Goal: Task Accomplishment & Management: Use online tool/utility

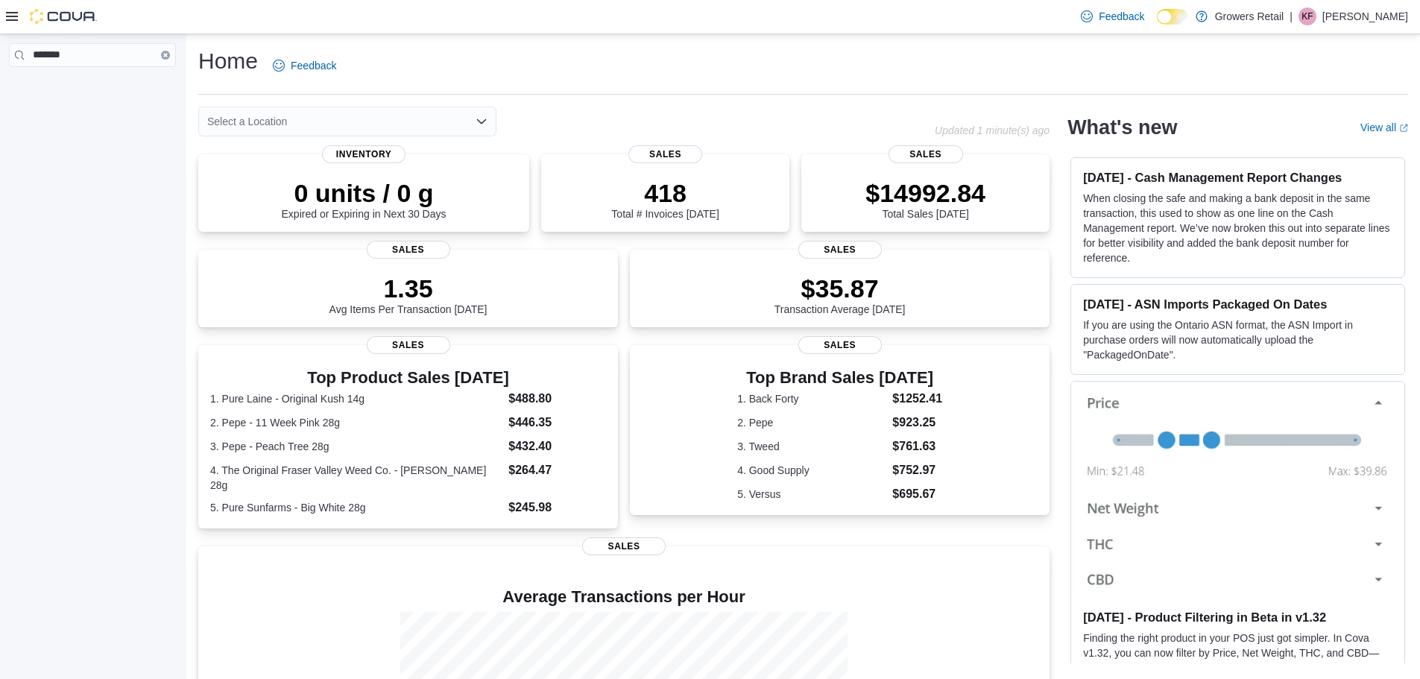
click at [162, 54] on button "Clear input" at bounding box center [165, 55] width 9 height 9
click at [4, 18] on div "Feedback Dark Mode Growers Retail | KF [PERSON_NAME]" at bounding box center [710, 17] width 1420 height 34
click at [18, 22] on div at bounding box center [51, 16] width 91 height 15
click at [7, 15] on icon at bounding box center [12, 16] width 12 height 12
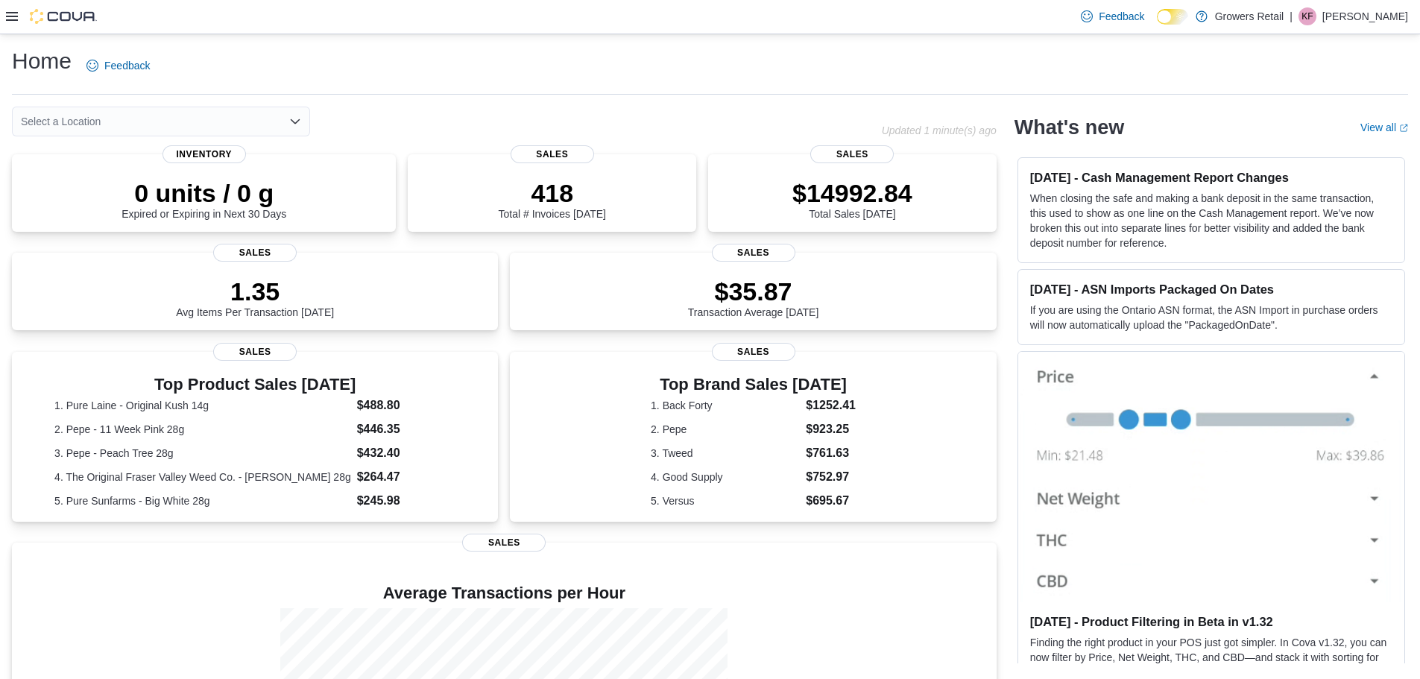
click at [12, 14] on icon at bounding box center [12, 16] width 12 height 12
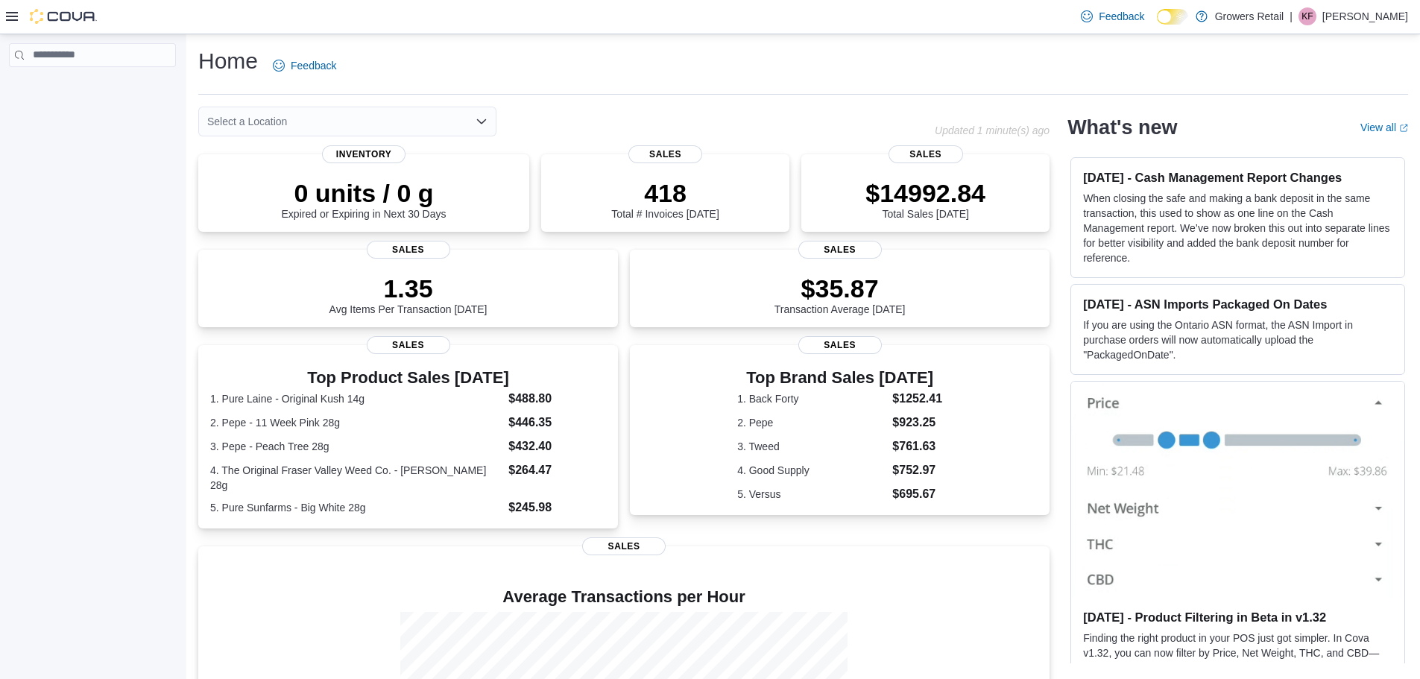
click at [241, 67] on h1 "Home" at bounding box center [228, 61] width 60 height 30
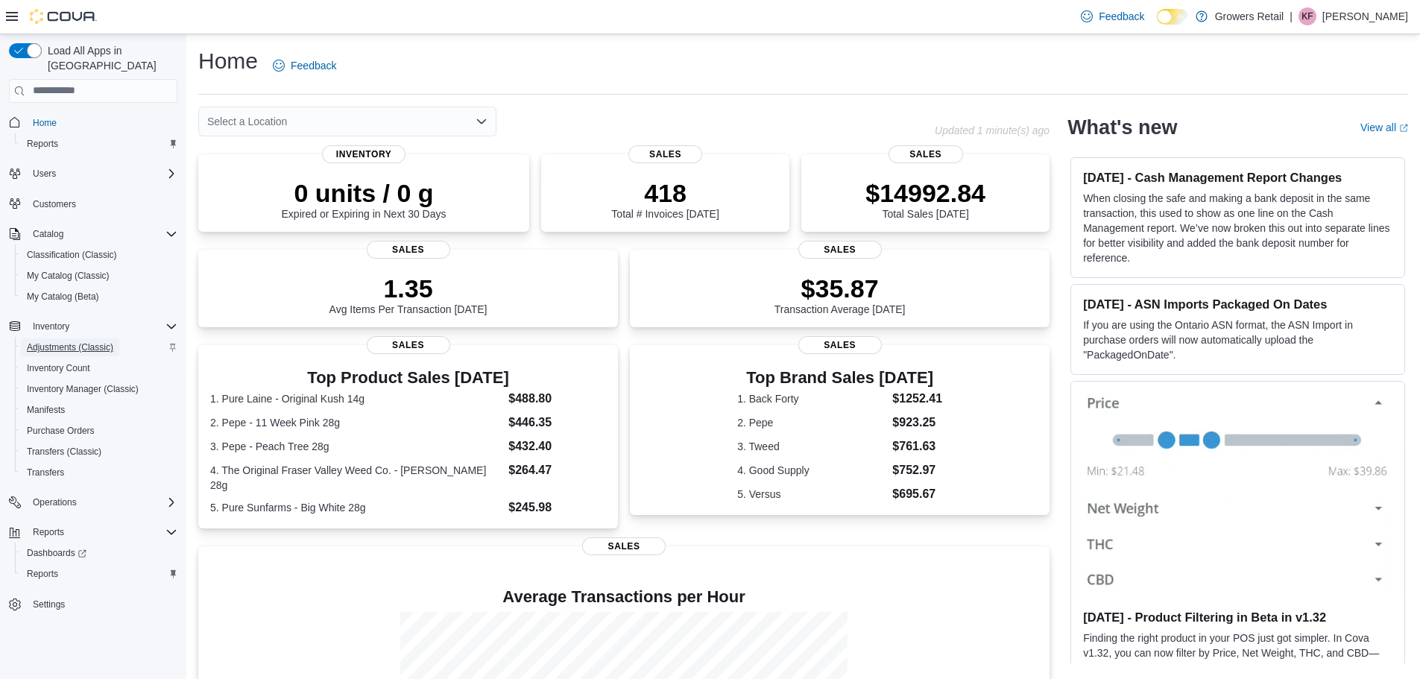
click at [63, 341] on span "Adjustments (Classic)" at bounding box center [70, 347] width 86 height 12
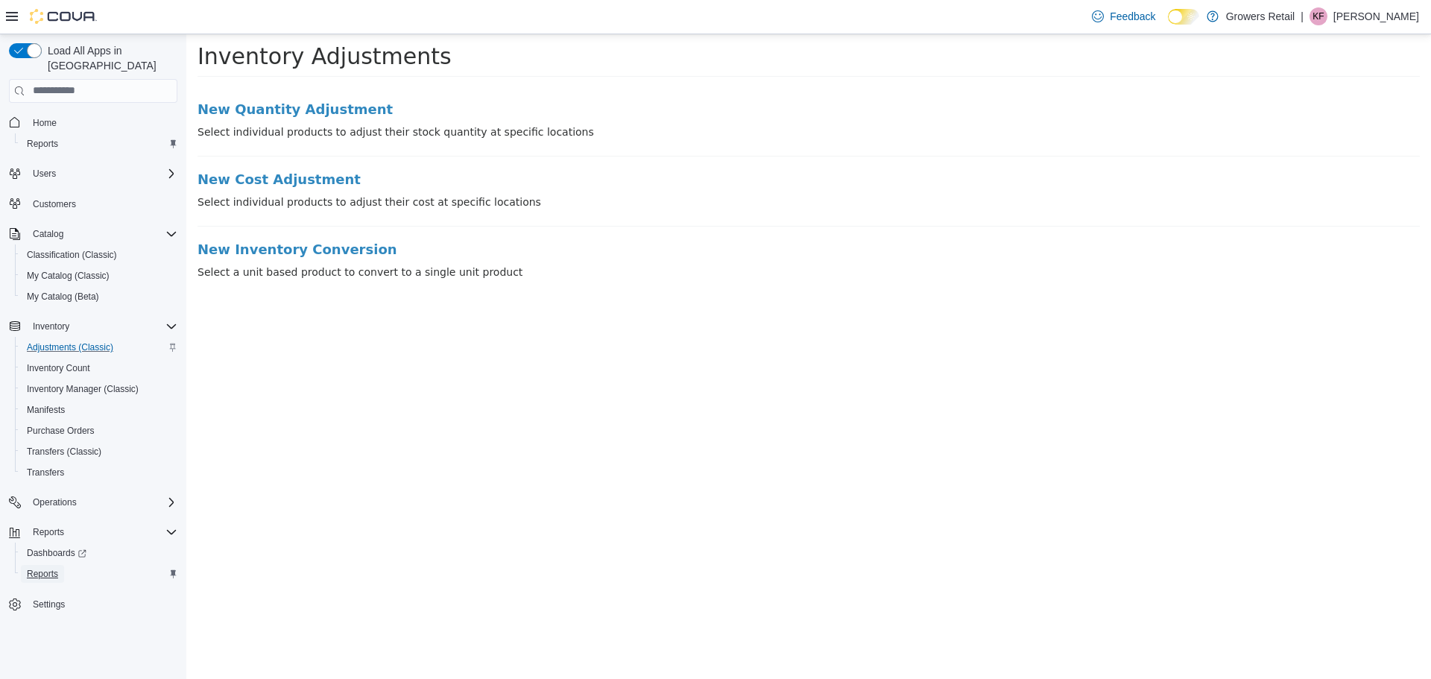
click at [45, 568] on span "Reports" at bounding box center [42, 574] width 31 height 12
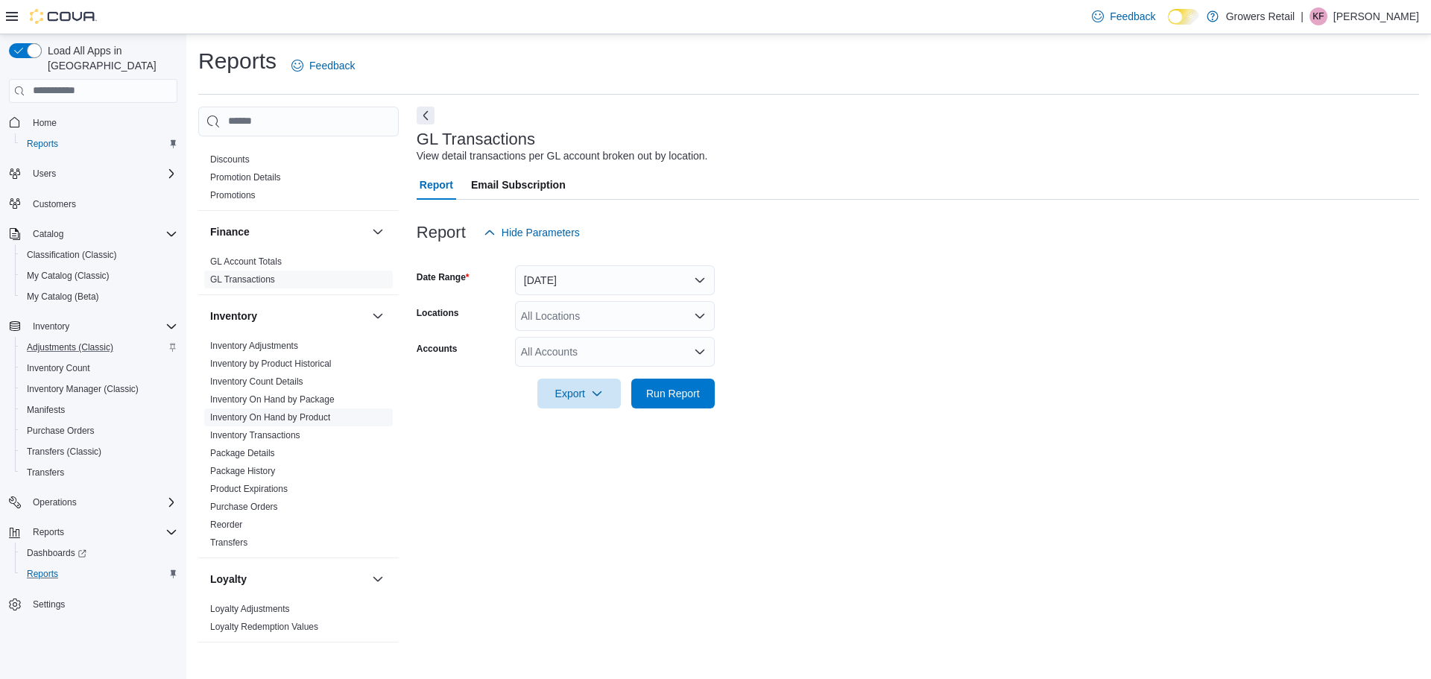
scroll to position [199, 0]
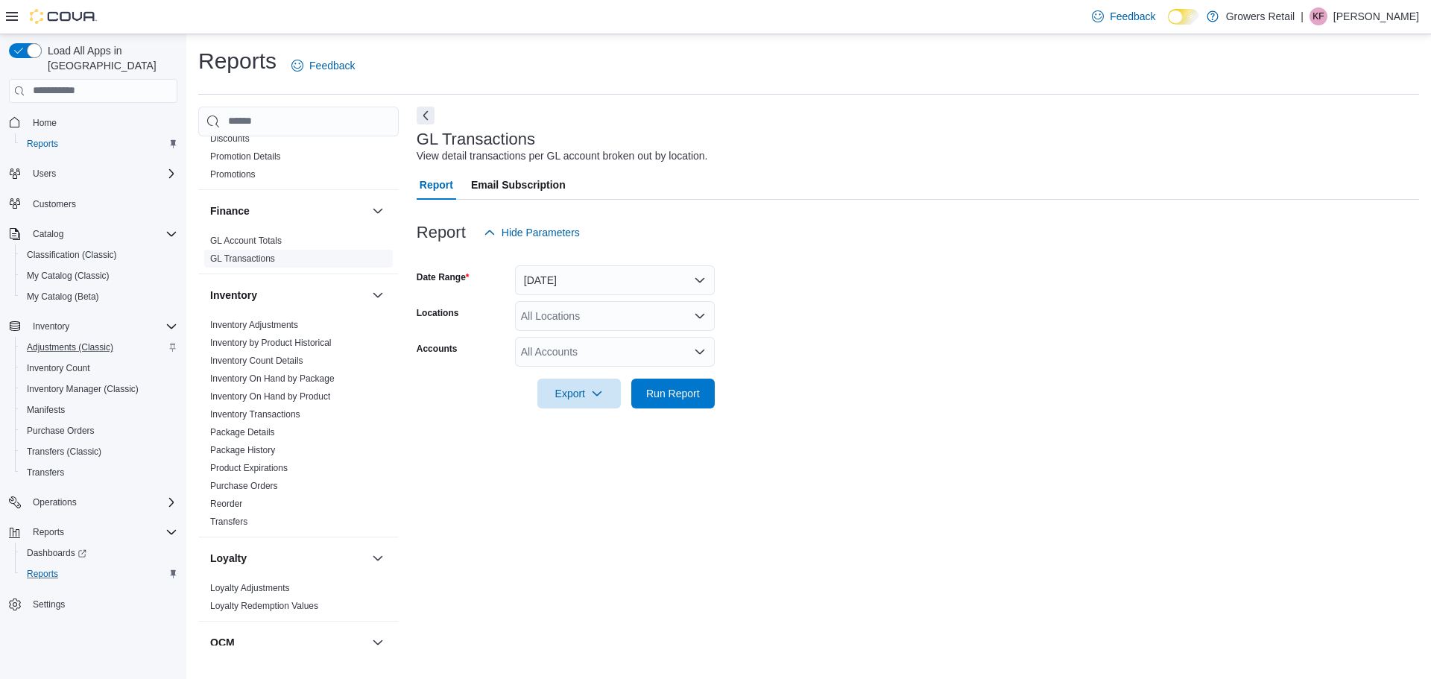
click at [242, 259] on link "GL Transactions" at bounding box center [242, 258] width 65 height 10
click at [535, 278] on button "Yesterday" at bounding box center [615, 280] width 200 height 30
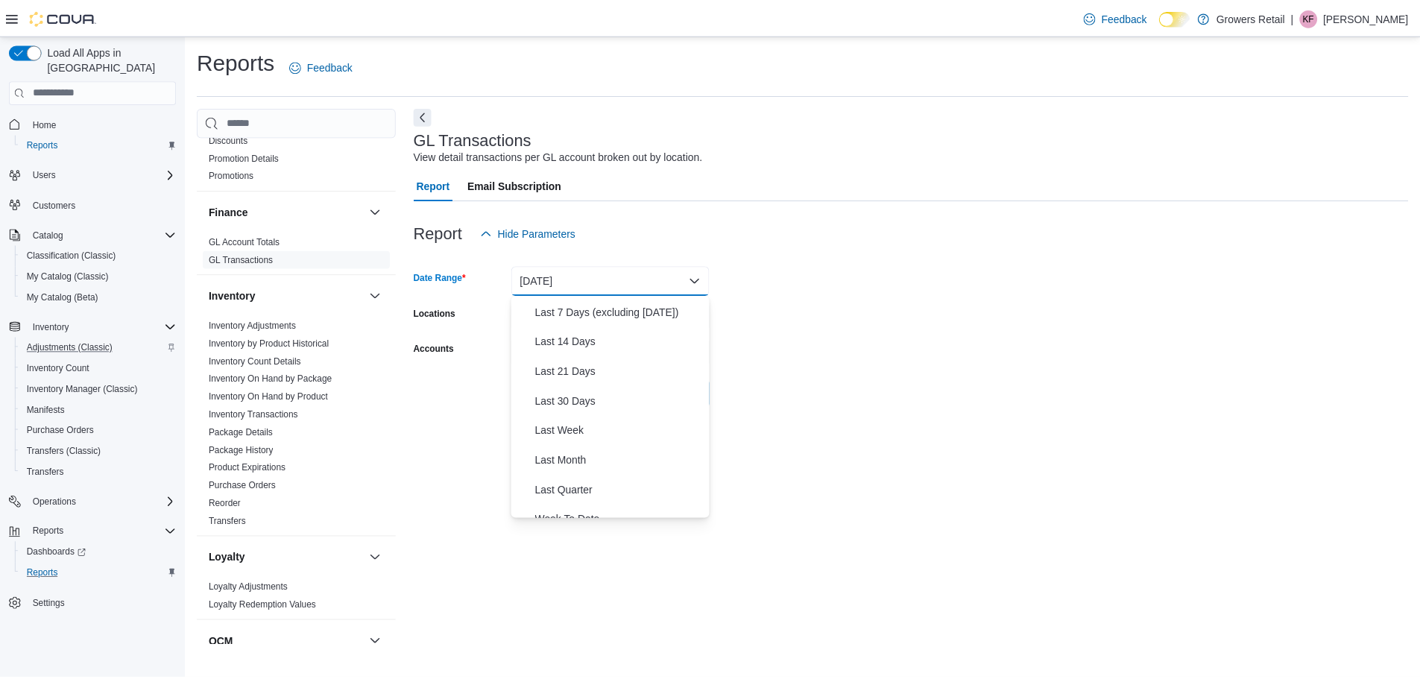
scroll to position [199, 0]
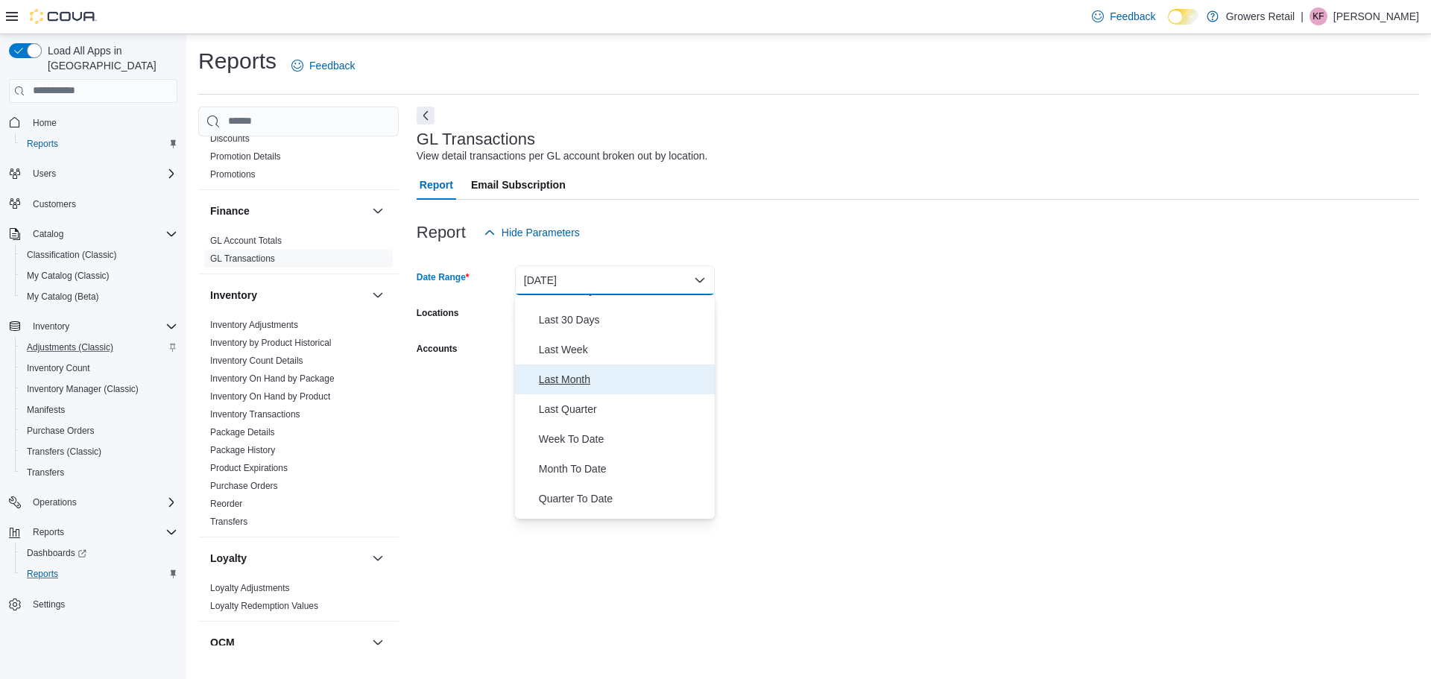
click at [571, 385] on span "Last Month" at bounding box center [624, 379] width 170 height 18
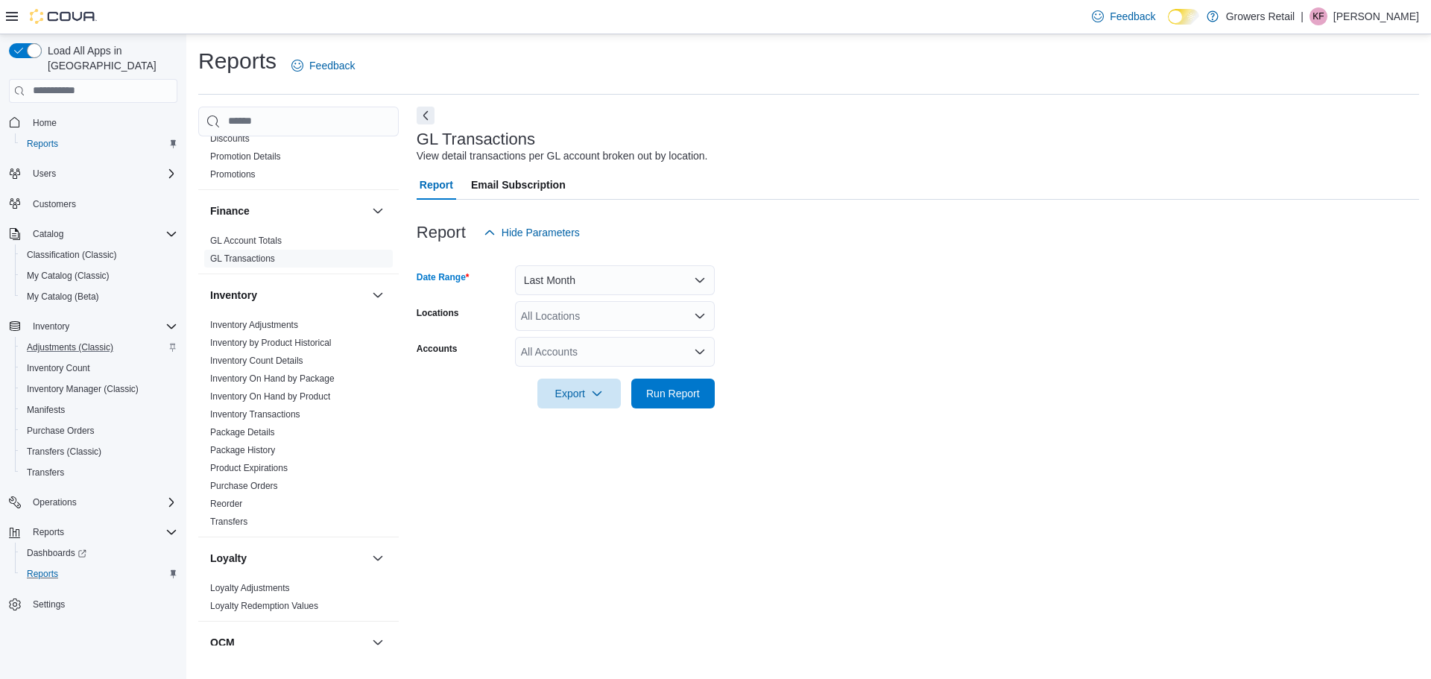
click at [552, 310] on div "All Locations" at bounding box center [615, 316] width 200 height 30
type input "***"
click at [583, 341] on span "492 Parliament Street" at bounding box center [598, 341] width 103 height 15
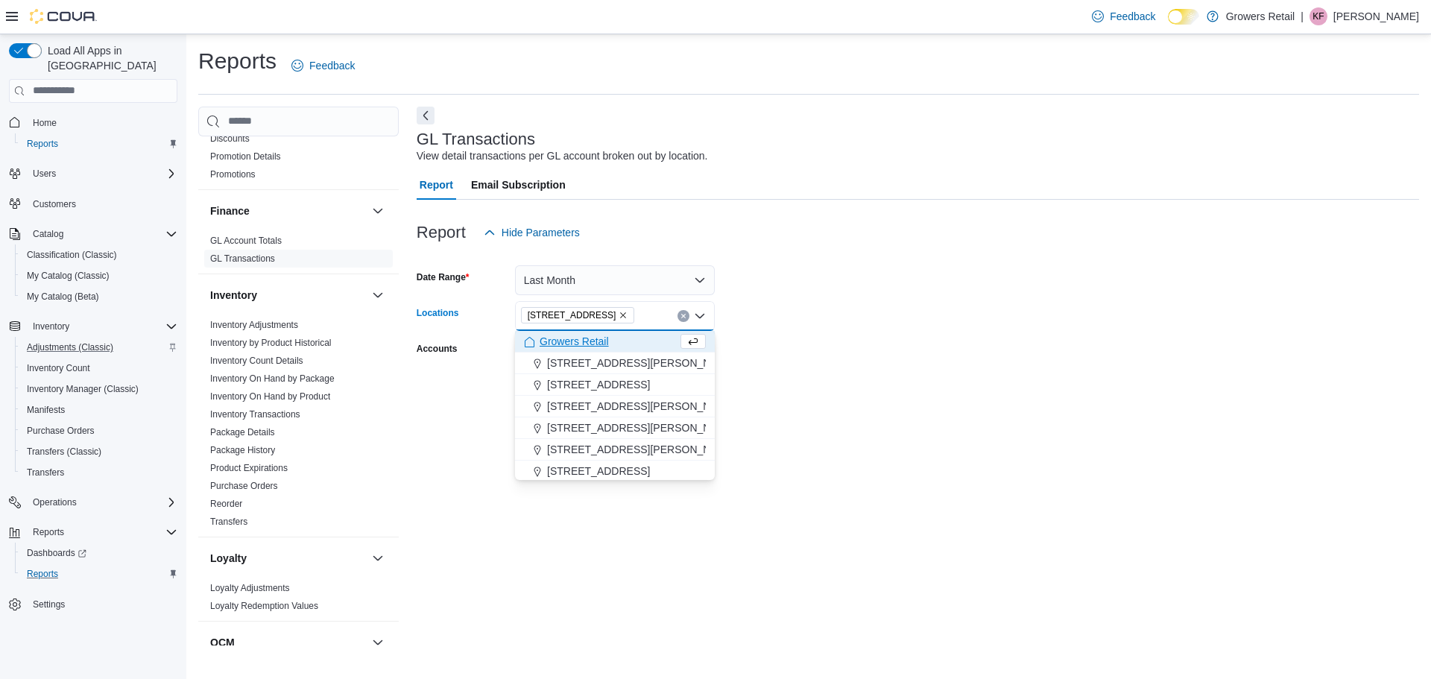
click at [860, 411] on div at bounding box center [918, 418] width 1003 height 18
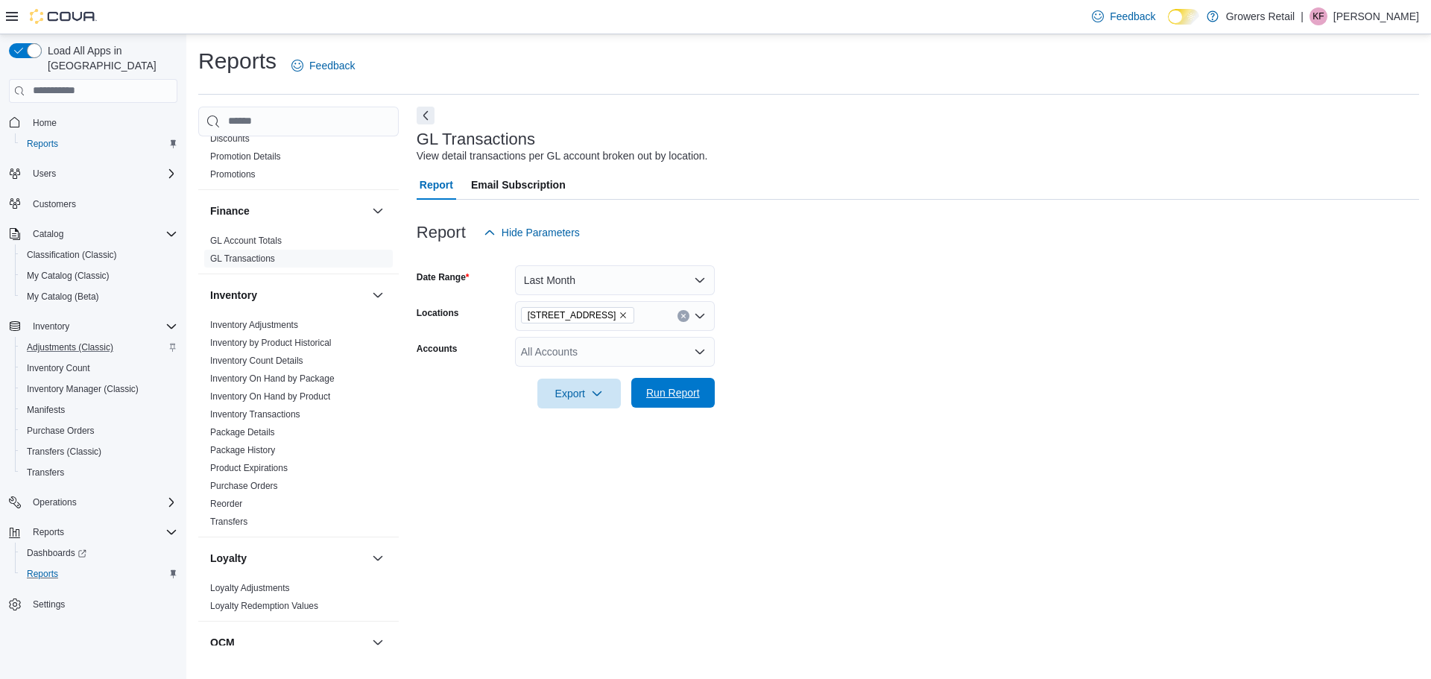
click at [675, 400] on span "Run Report" at bounding box center [673, 393] width 66 height 30
click at [625, 346] on div "All Accounts" at bounding box center [615, 352] width 200 height 30
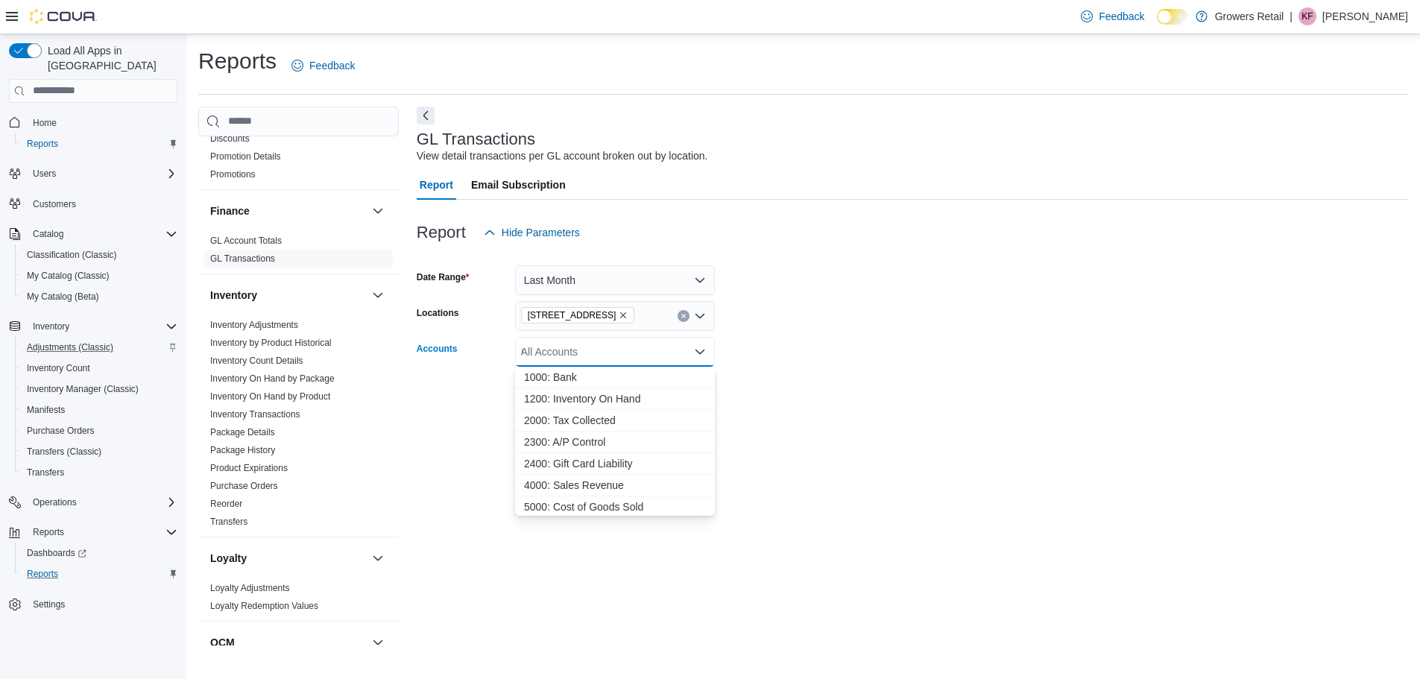
type input "**"
click at [581, 399] on span "Export" at bounding box center [573, 394] width 66 height 30
click at [589, 397] on span "Export" at bounding box center [573, 394] width 66 height 30
click at [821, 350] on form "Date Range Last Month Locations 492 Parliament Street Accounts All Accounts ** …" at bounding box center [912, 327] width 991 height 161
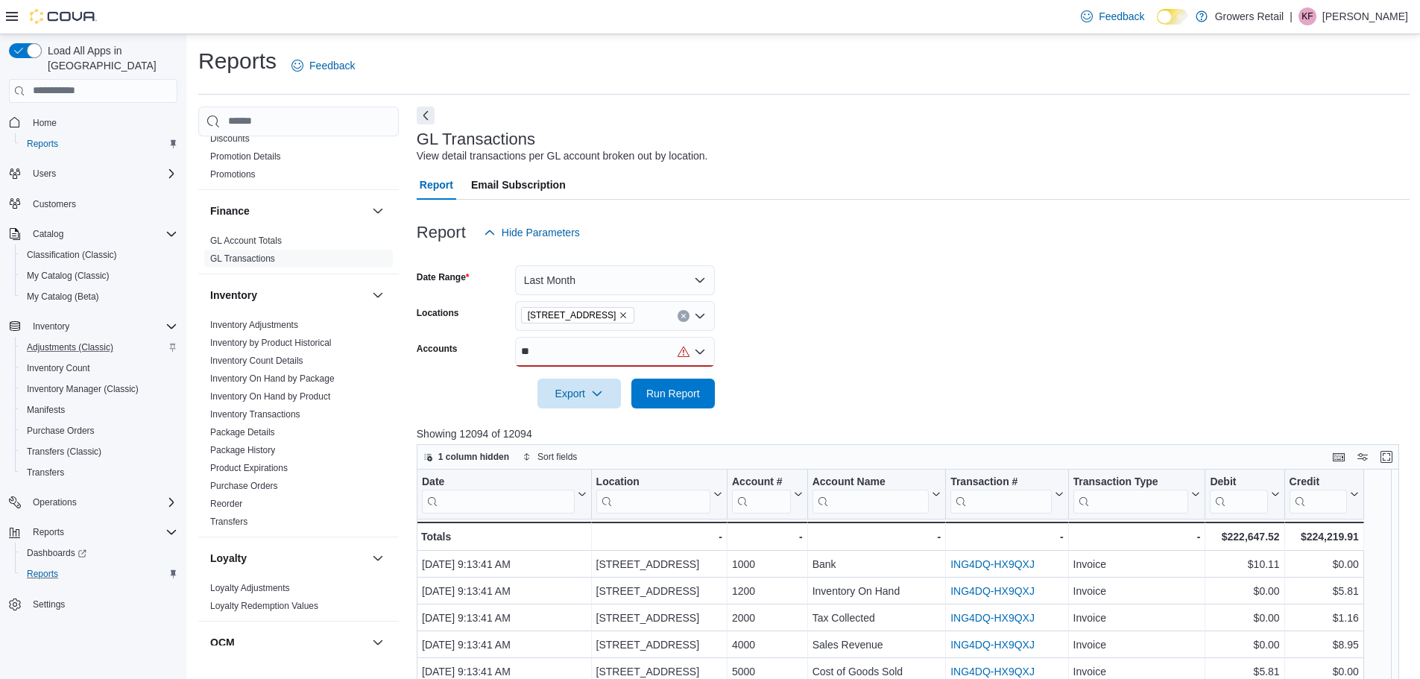
click at [596, 350] on div "**" at bounding box center [615, 352] width 200 height 30
click at [605, 372] on span "1200: Inventory On Hand" at bounding box center [615, 377] width 182 height 15
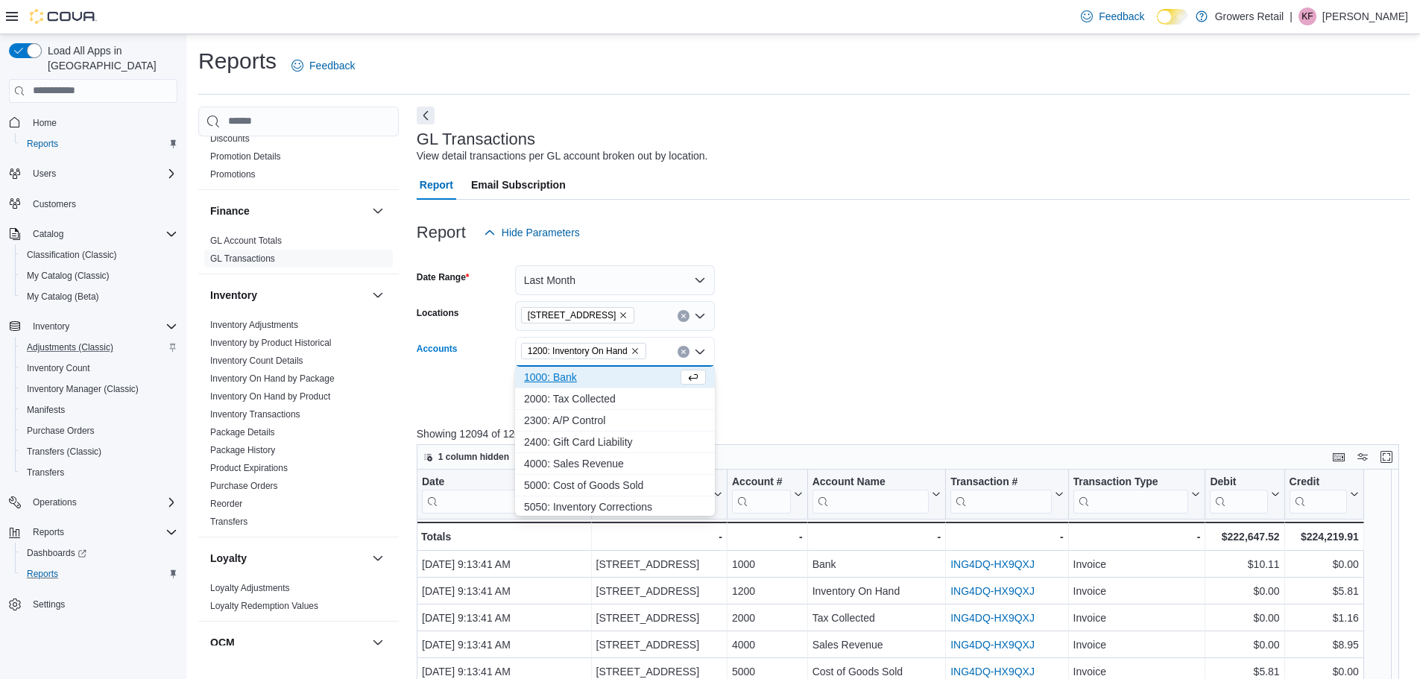
click at [857, 337] on form "Date Range Last Month Locations 492 Parliament Street Accounts 1200: Inventory …" at bounding box center [913, 327] width 993 height 161
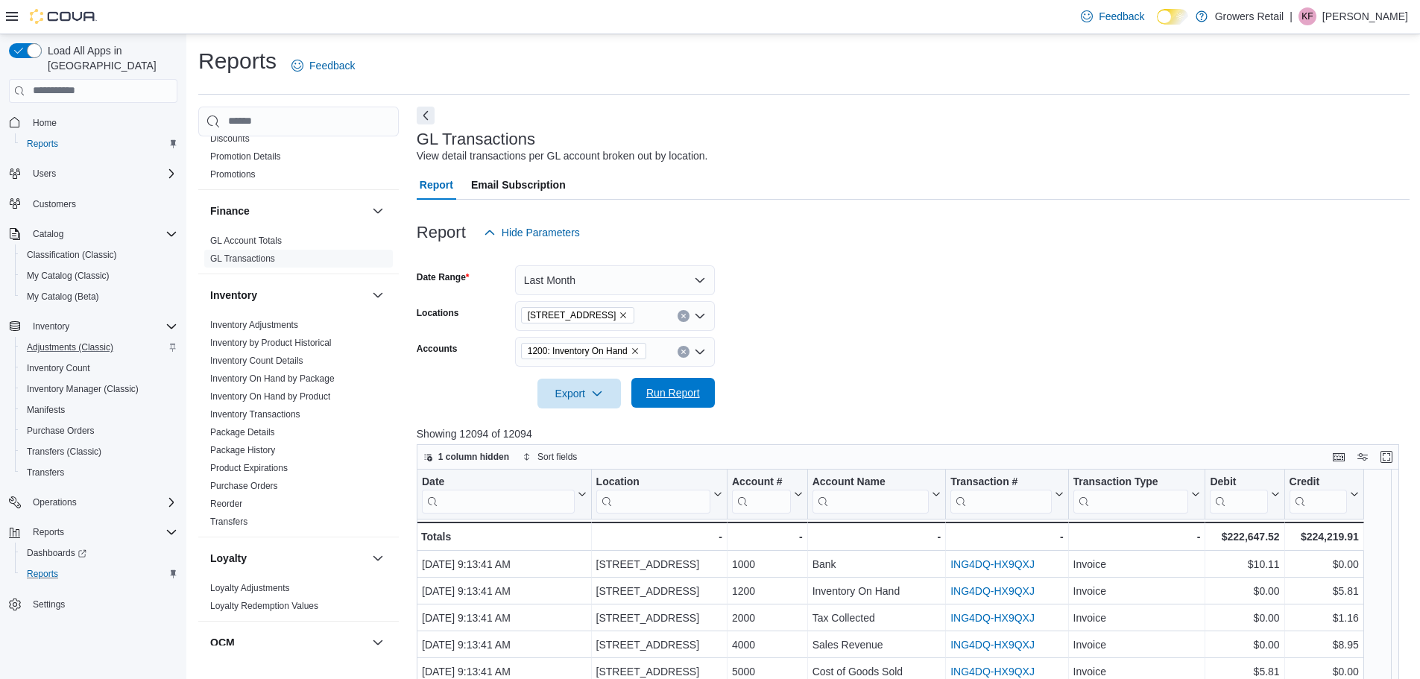
click at [667, 394] on span "Run Report" at bounding box center [673, 392] width 54 height 15
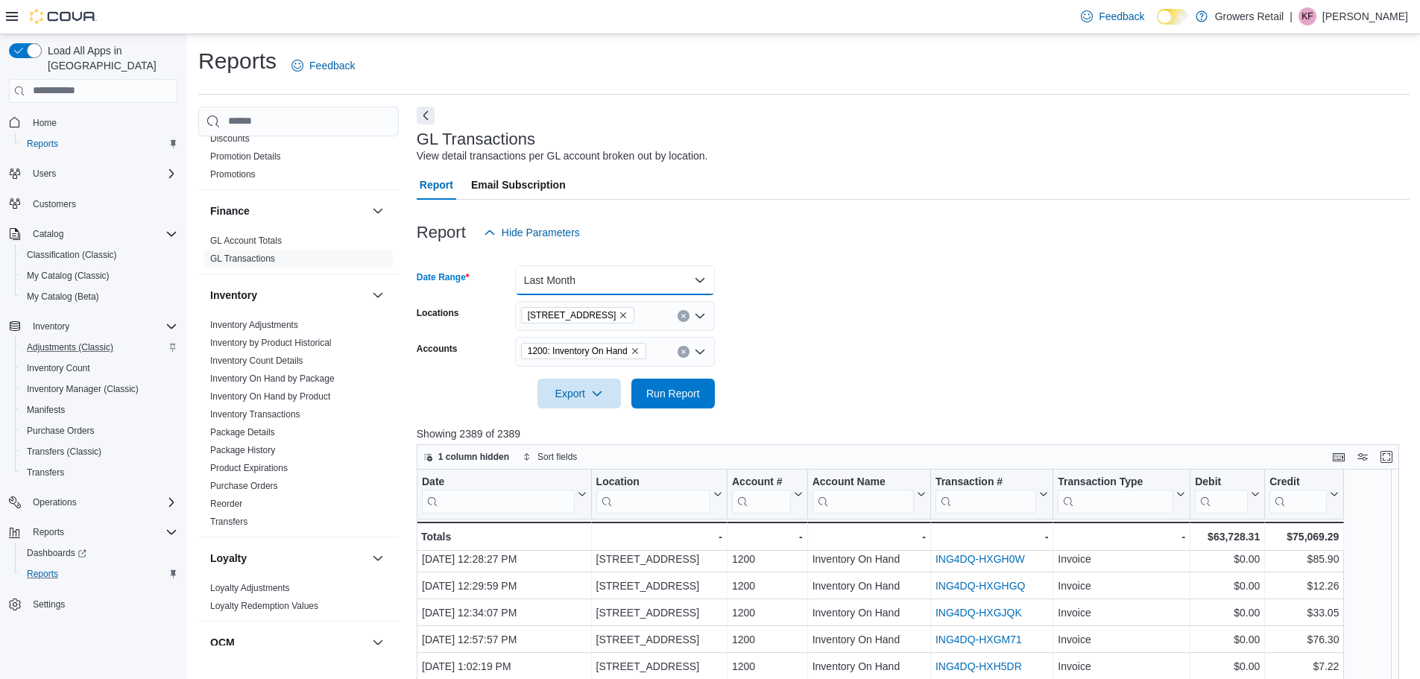
drag, startPoint x: 612, startPoint y: 271, endPoint x: 616, endPoint y: 318, distance: 47.9
click at [612, 271] on button "Last Month" at bounding box center [615, 280] width 200 height 30
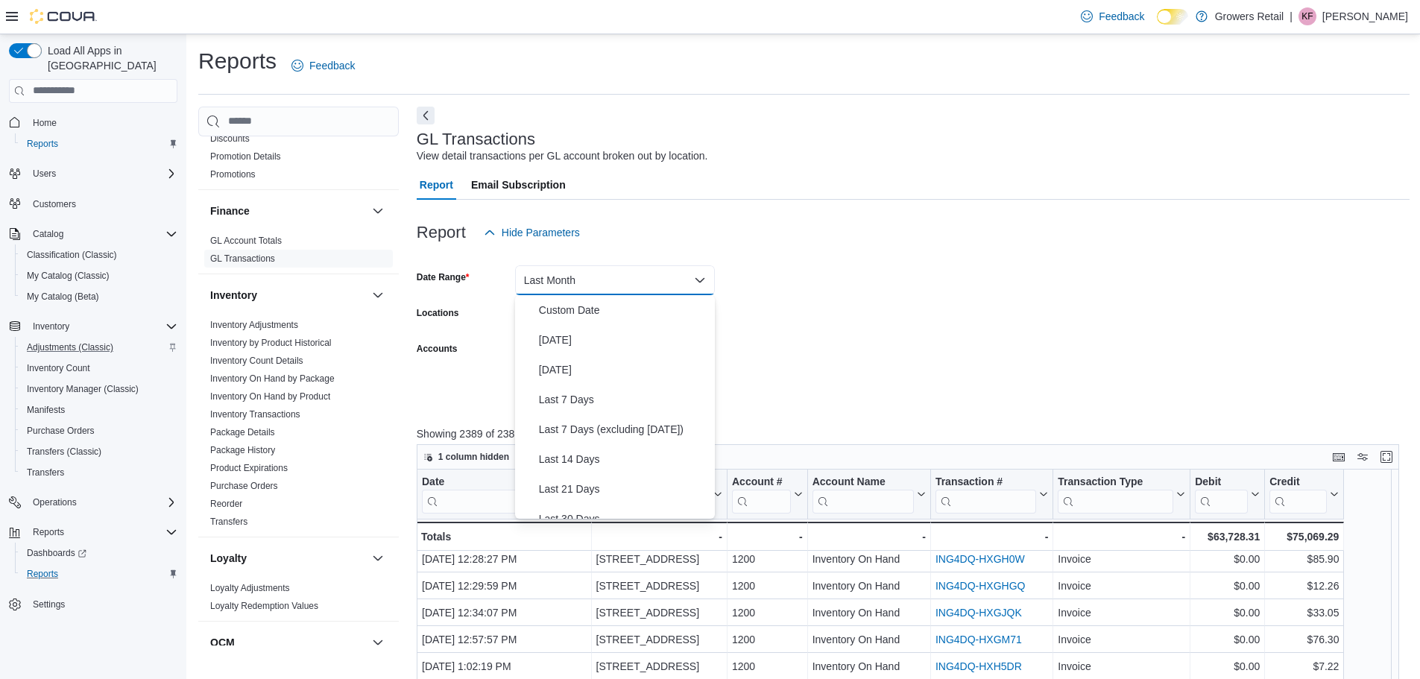
scroll to position [171, 0]
click at [615, 277] on button "Last Month" at bounding box center [615, 280] width 200 height 30
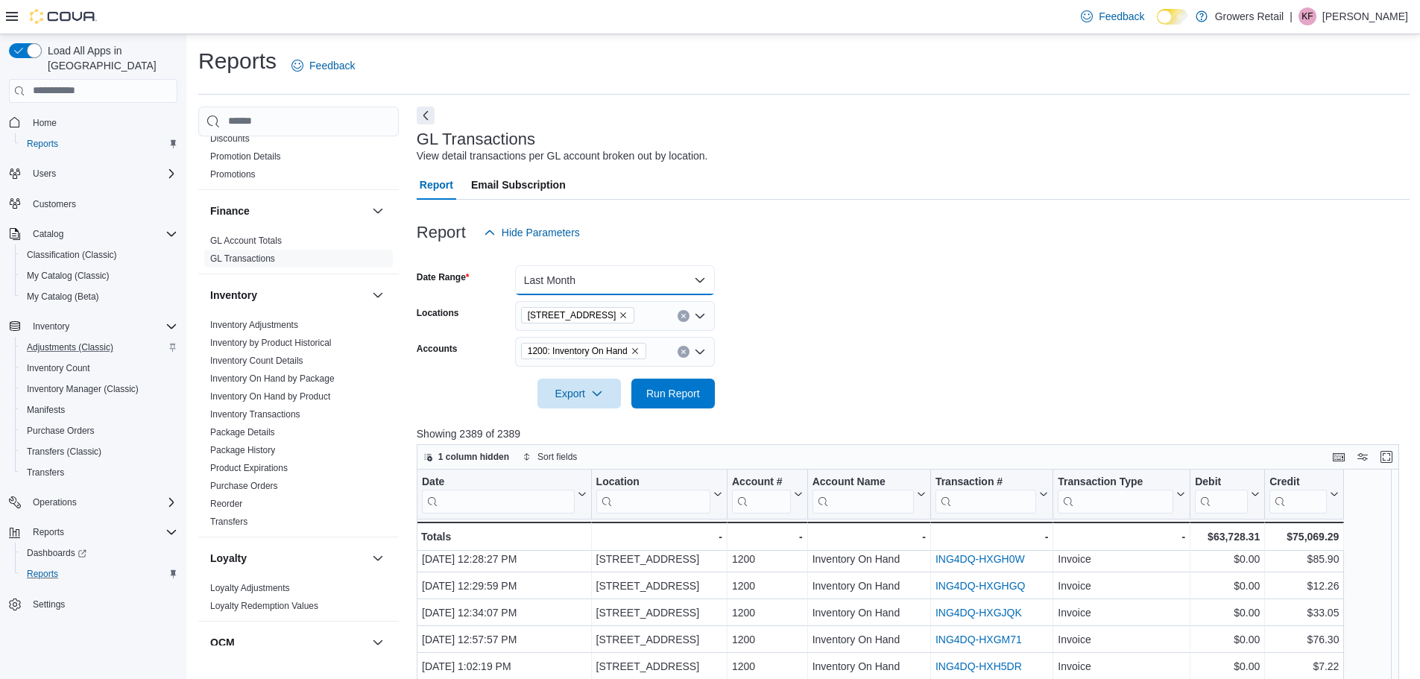
click at [608, 279] on button "Last Month" at bounding box center [615, 280] width 200 height 30
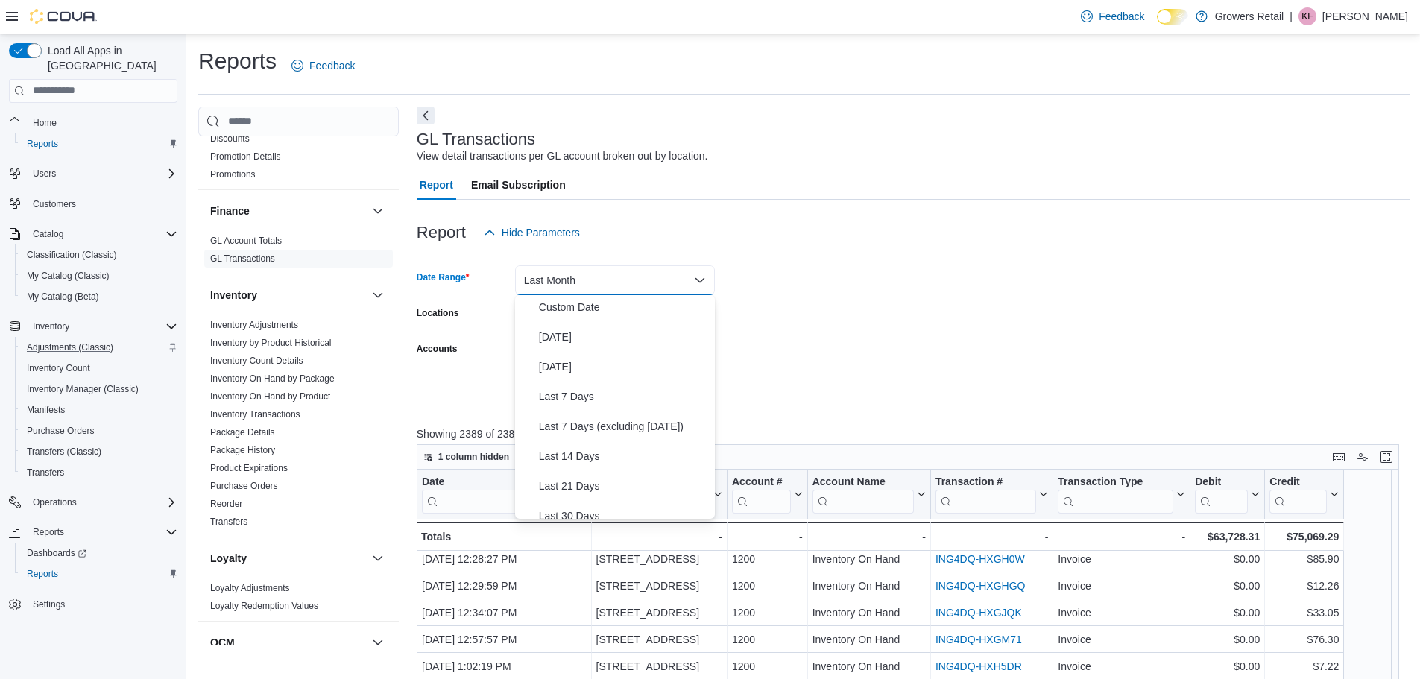
scroll to position [0, 0]
click at [564, 312] on span "Custom Date" at bounding box center [624, 310] width 170 height 18
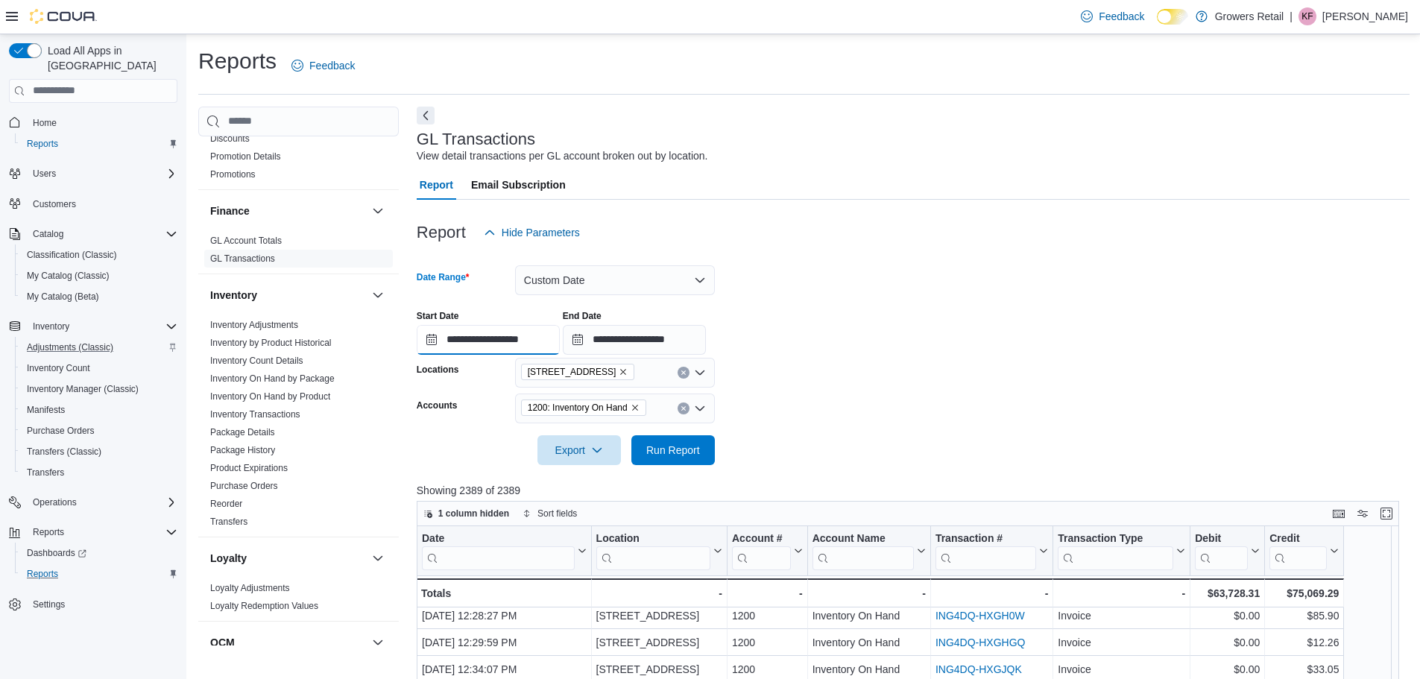
click at [490, 338] on input "**********" at bounding box center [488, 340] width 143 height 30
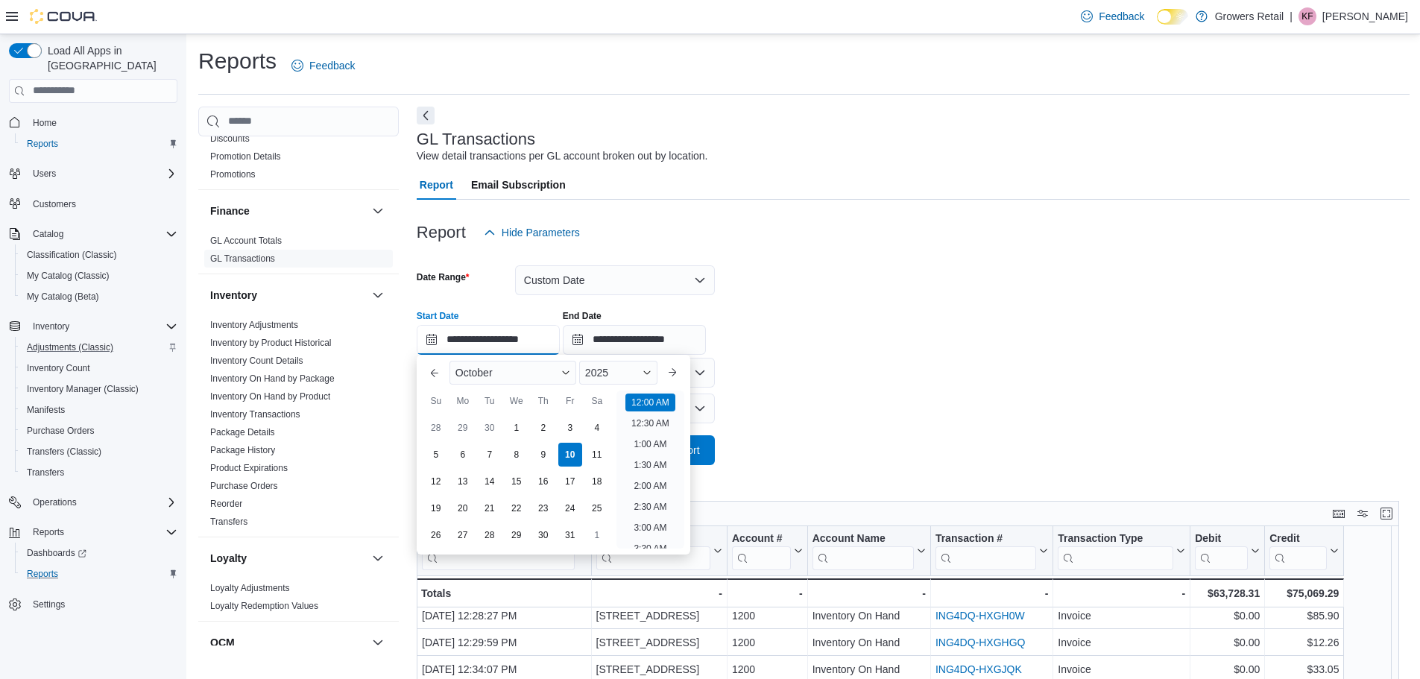
scroll to position [46, 0]
click at [440, 368] on button "Previous Month" at bounding box center [435, 373] width 24 height 24
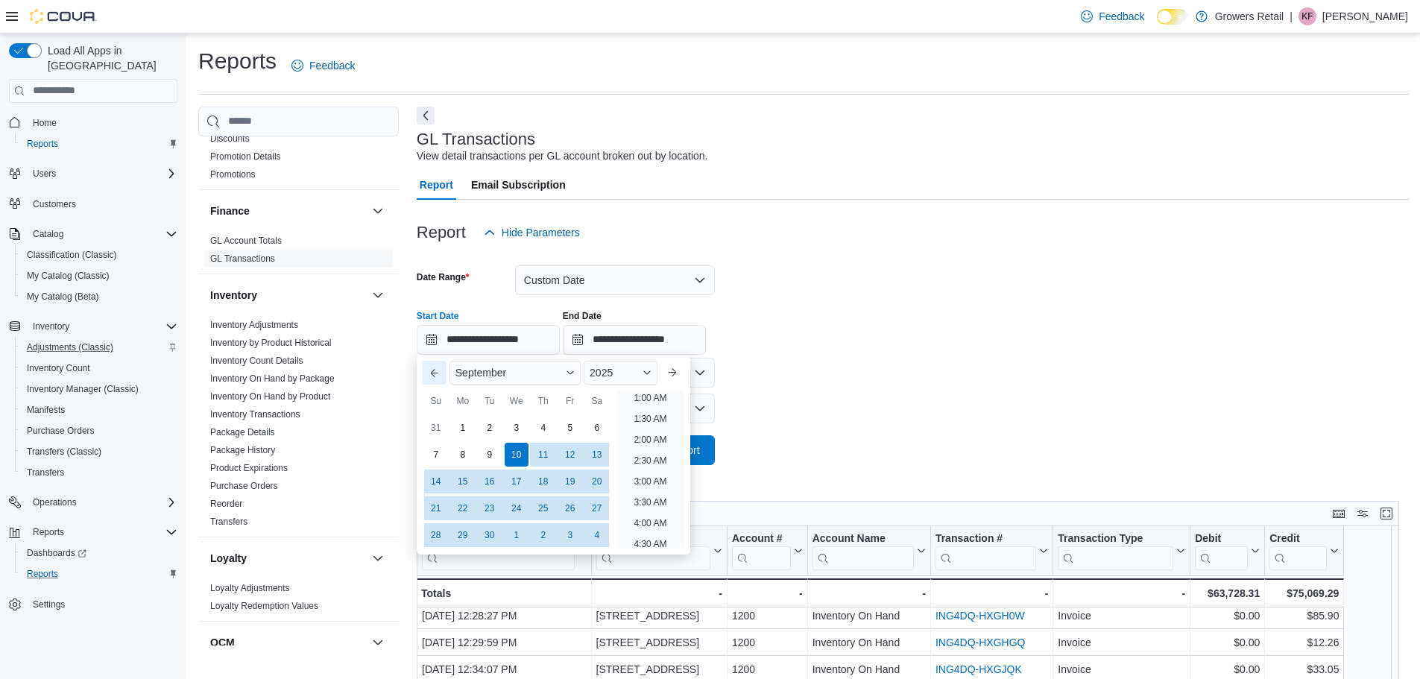
scroll to position [3, 0]
click at [599, 457] on div "13" at bounding box center [597, 454] width 26 height 26
click at [628, 342] on input "**********" at bounding box center [634, 340] width 143 height 30
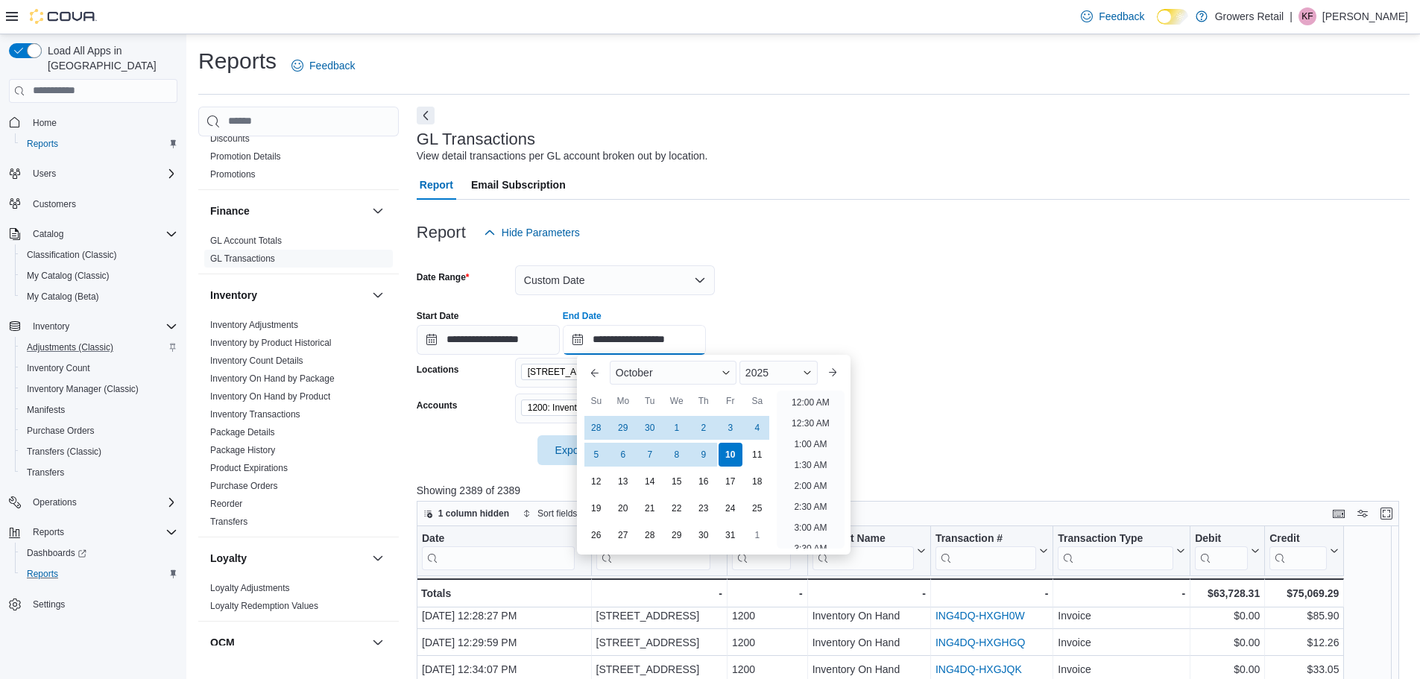
scroll to position [847, 0]
click at [592, 370] on button "Previous Month" at bounding box center [595, 373] width 24 height 24
type input "**********"
click at [759, 461] on div "13" at bounding box center [757, 454] width 26 height 26
type input "**********"
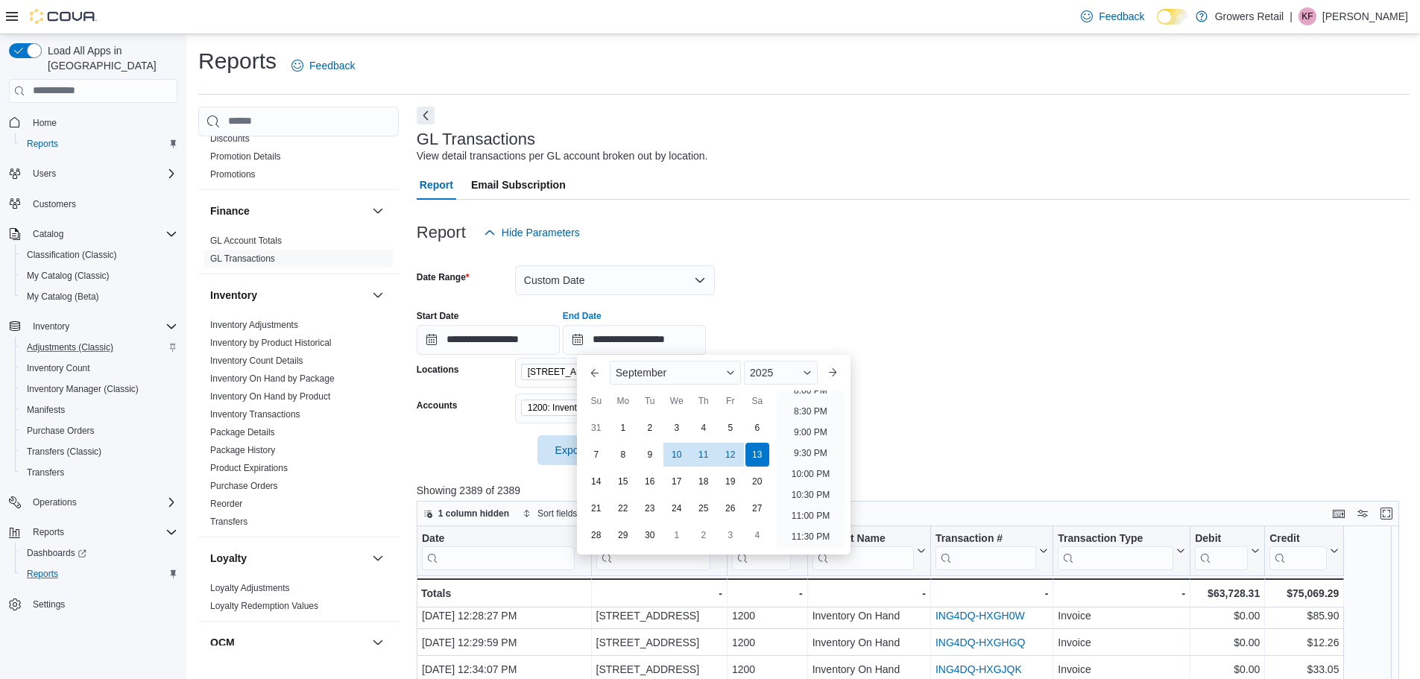
click at [976, 368] on form "**********" at bounding box center [913, 356] width 993 height 218
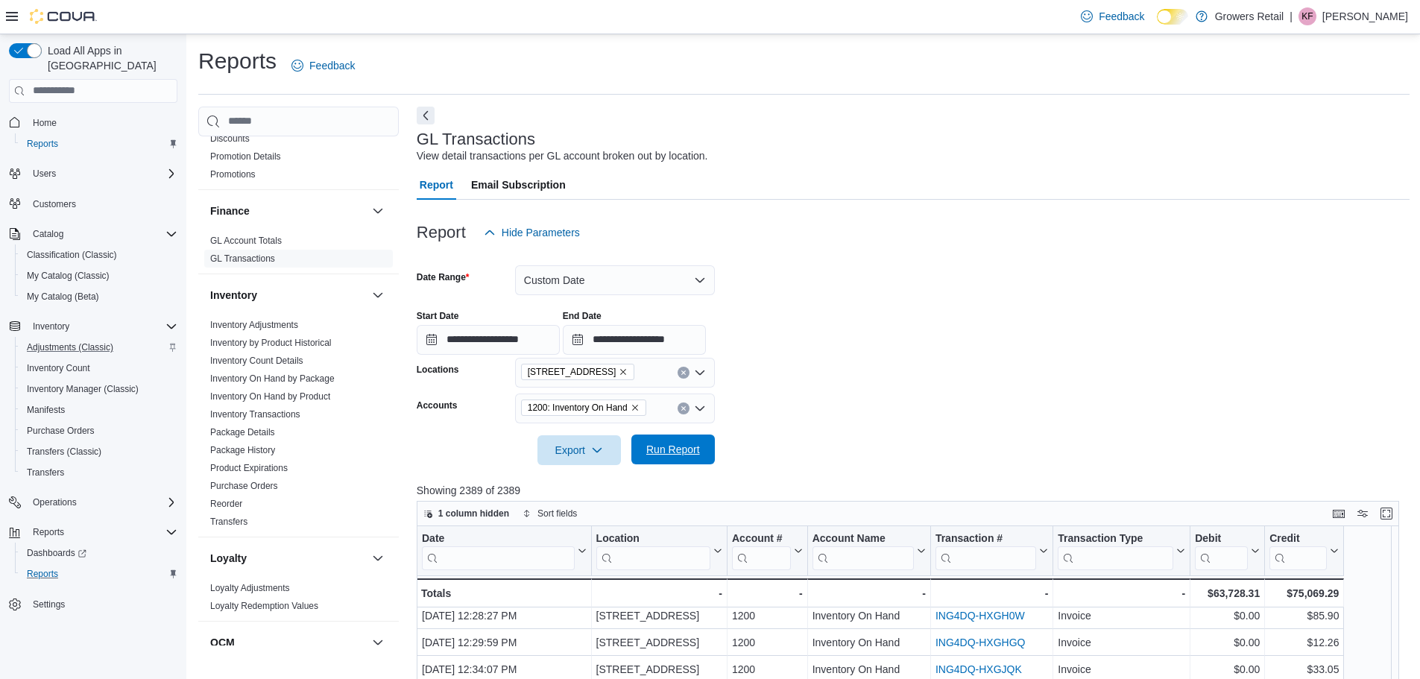
click at [681, 455] on span "Run Report" at bounding box center [673, 449] width 54 height 15
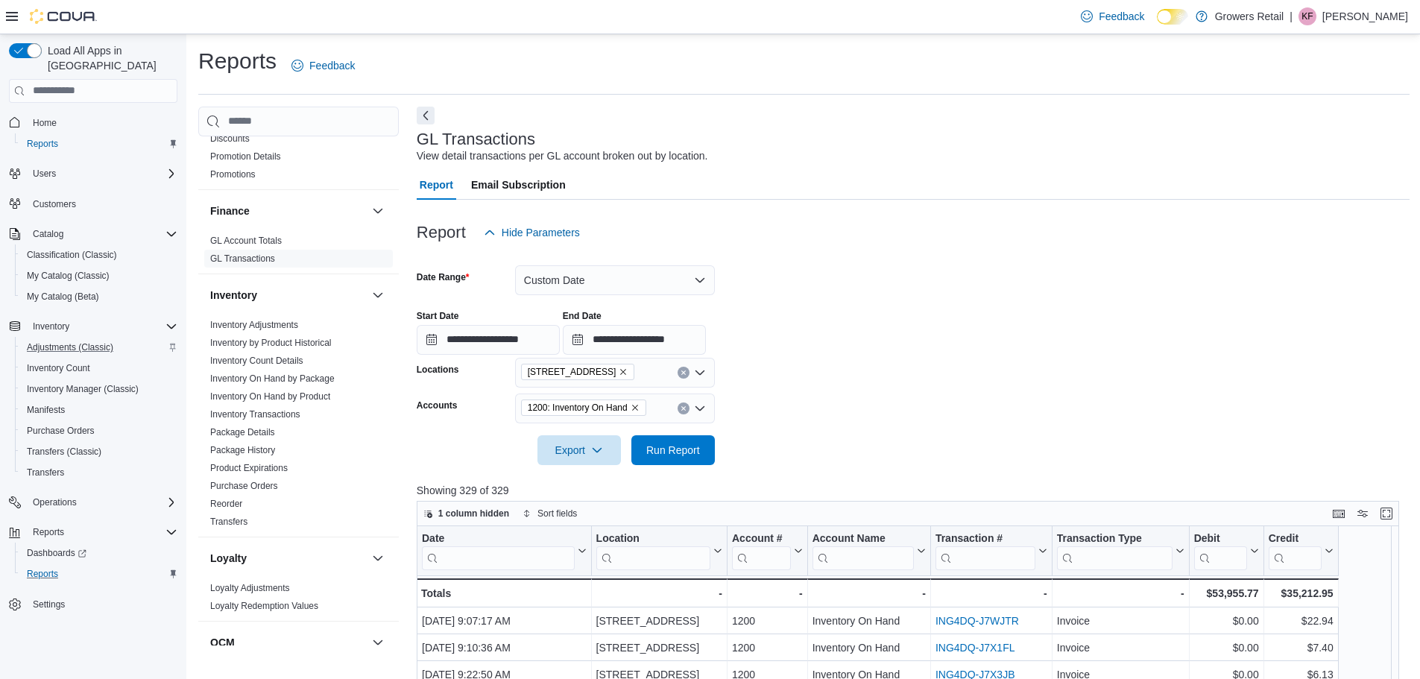
scroll to position [199, 0]
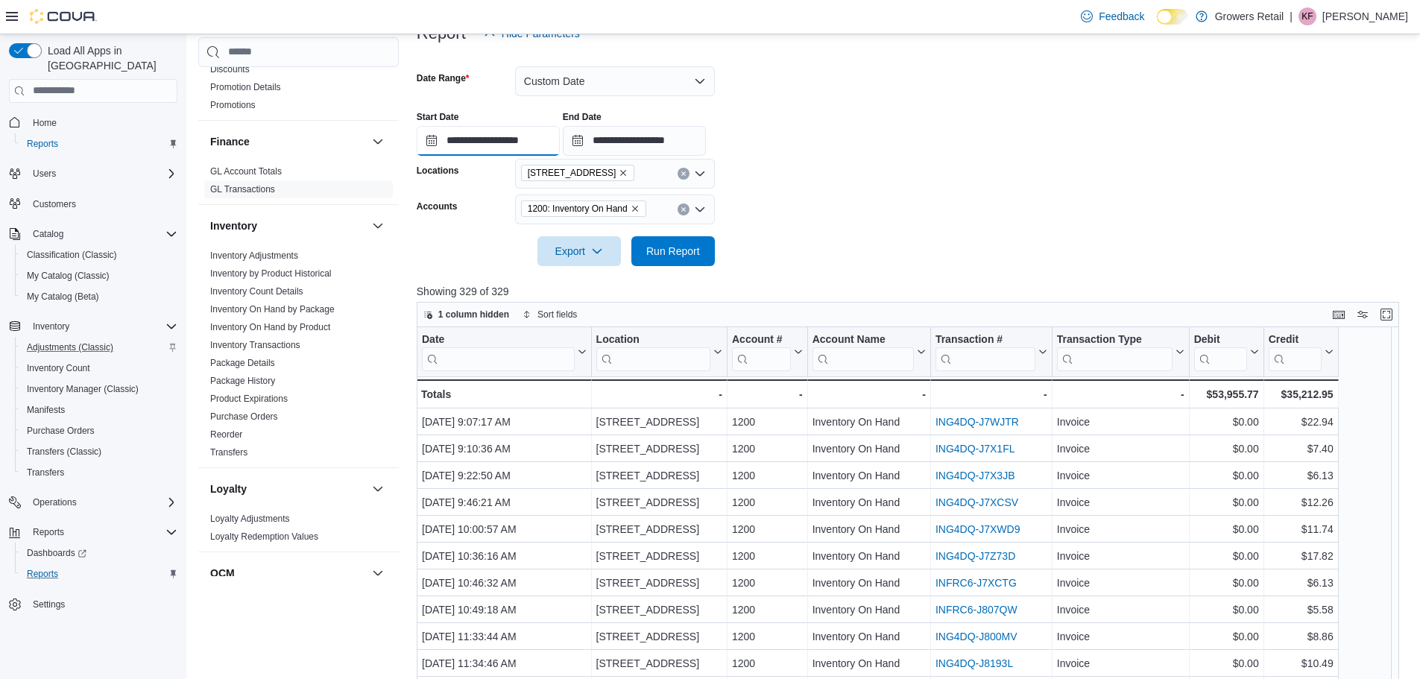
click at [494, 144] on input "**********" at bounding box center [488, 141] width 143 height 30
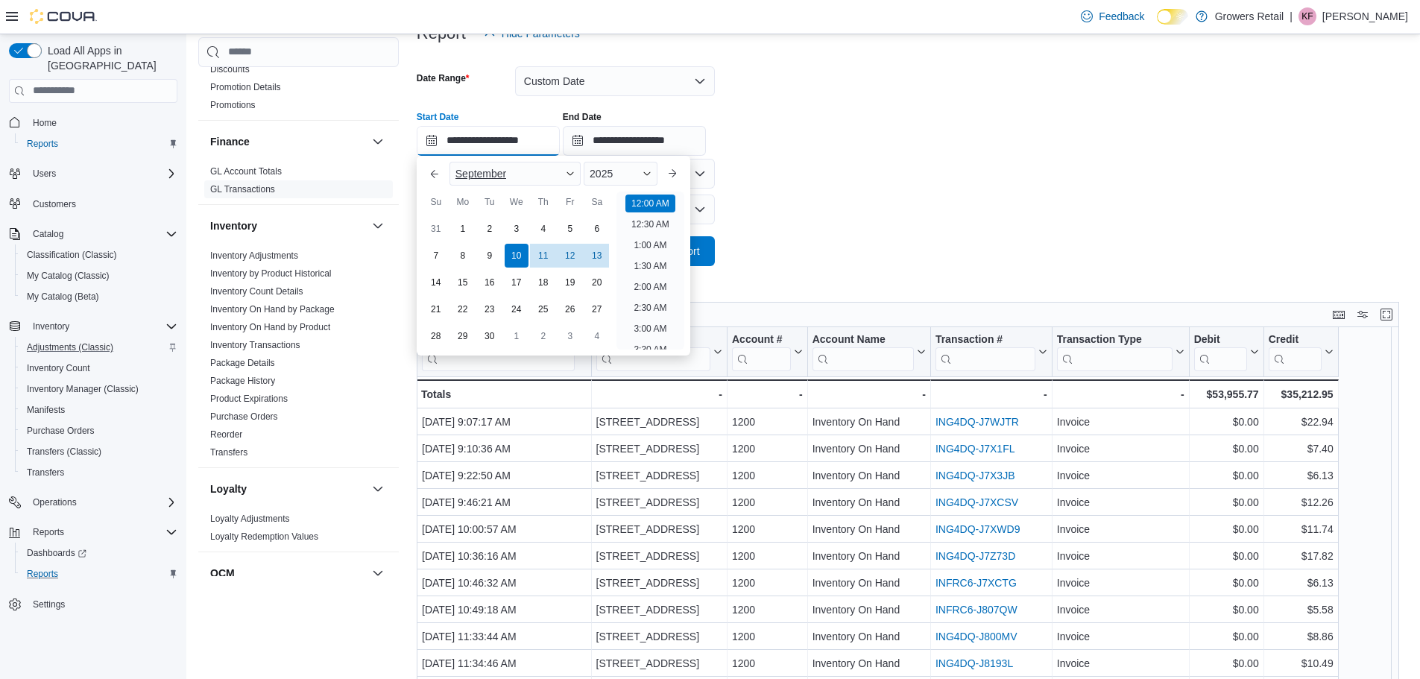
scroll to position [46, 0]
click at [593, 259] on div "13" at bounding box center [597, 255] width 26 height 26
type input "**********"
click at [925, 170] on form "**********" at bounding box center [913, 157] width 993 height 218
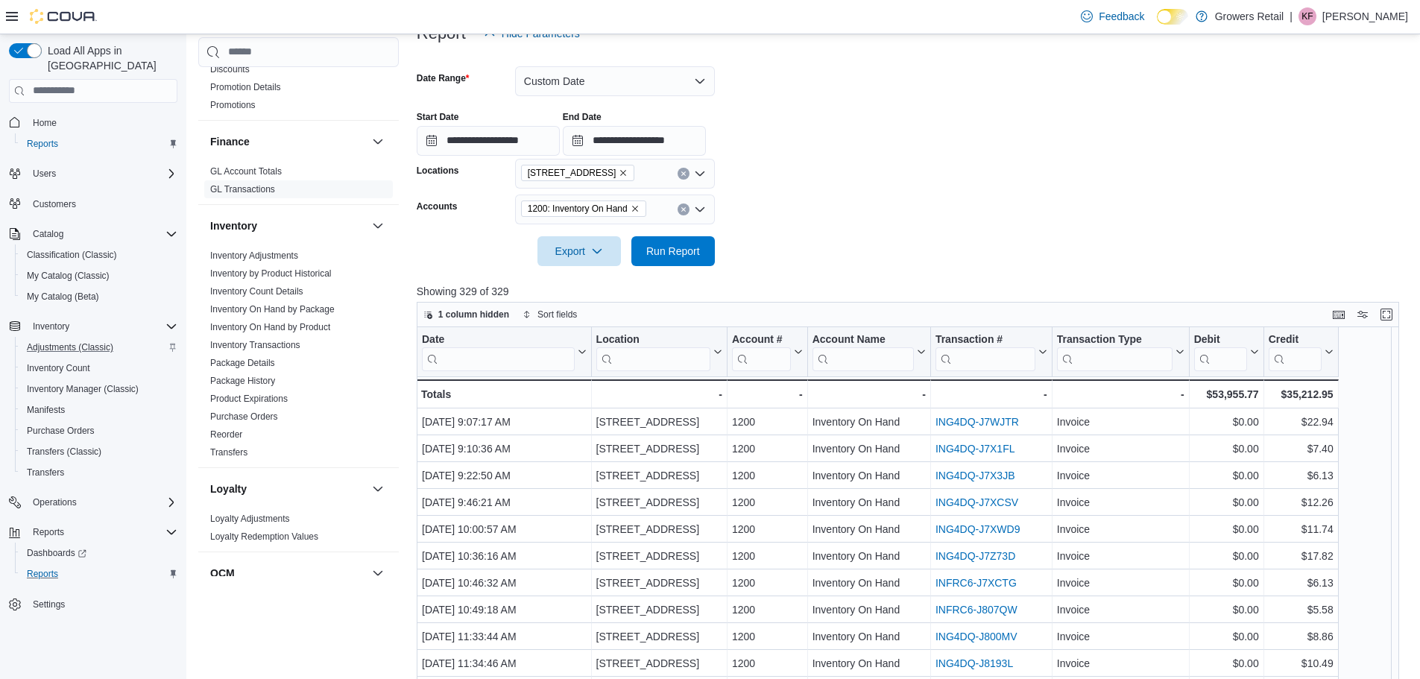
click at [719, 245] on form "**********" at bounding box center [913, 157] width 993 height 218
click at [700, 250] on span "Run Report" at bounding box center [673, 251] width 54 height 15
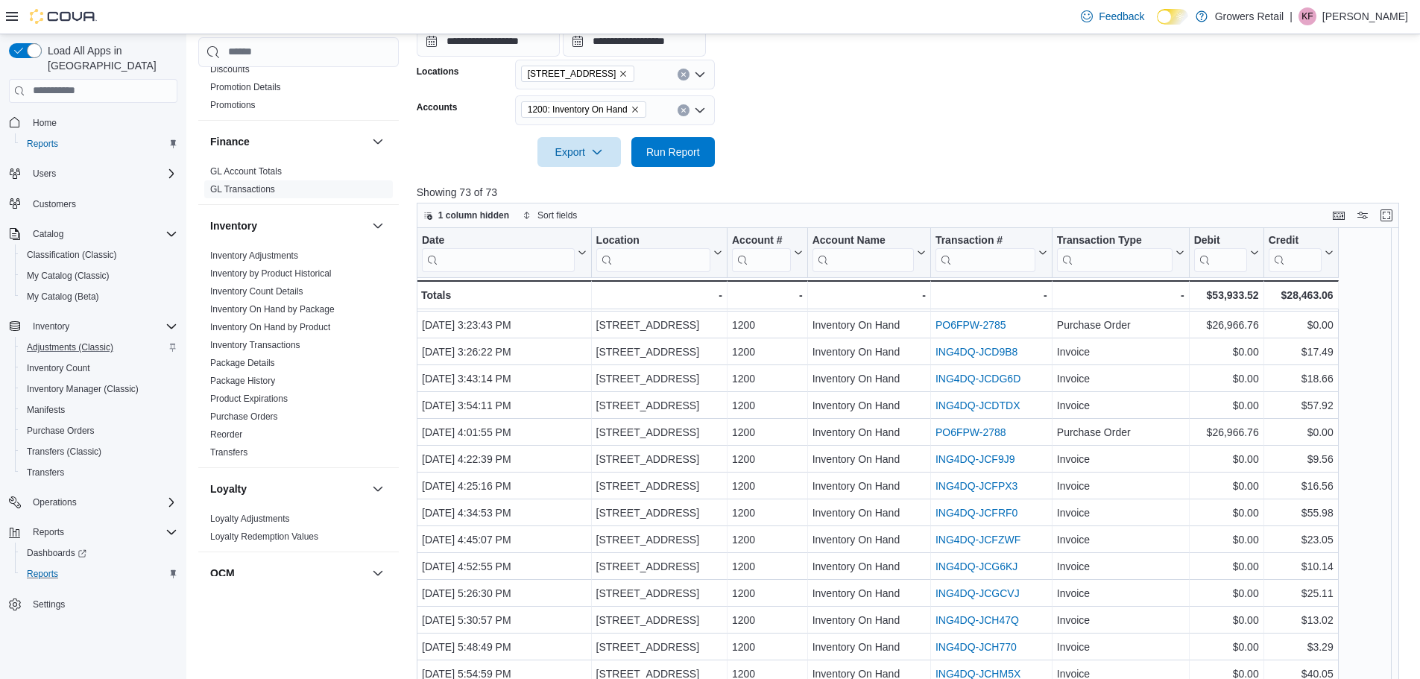
scroll to position [534, 0]
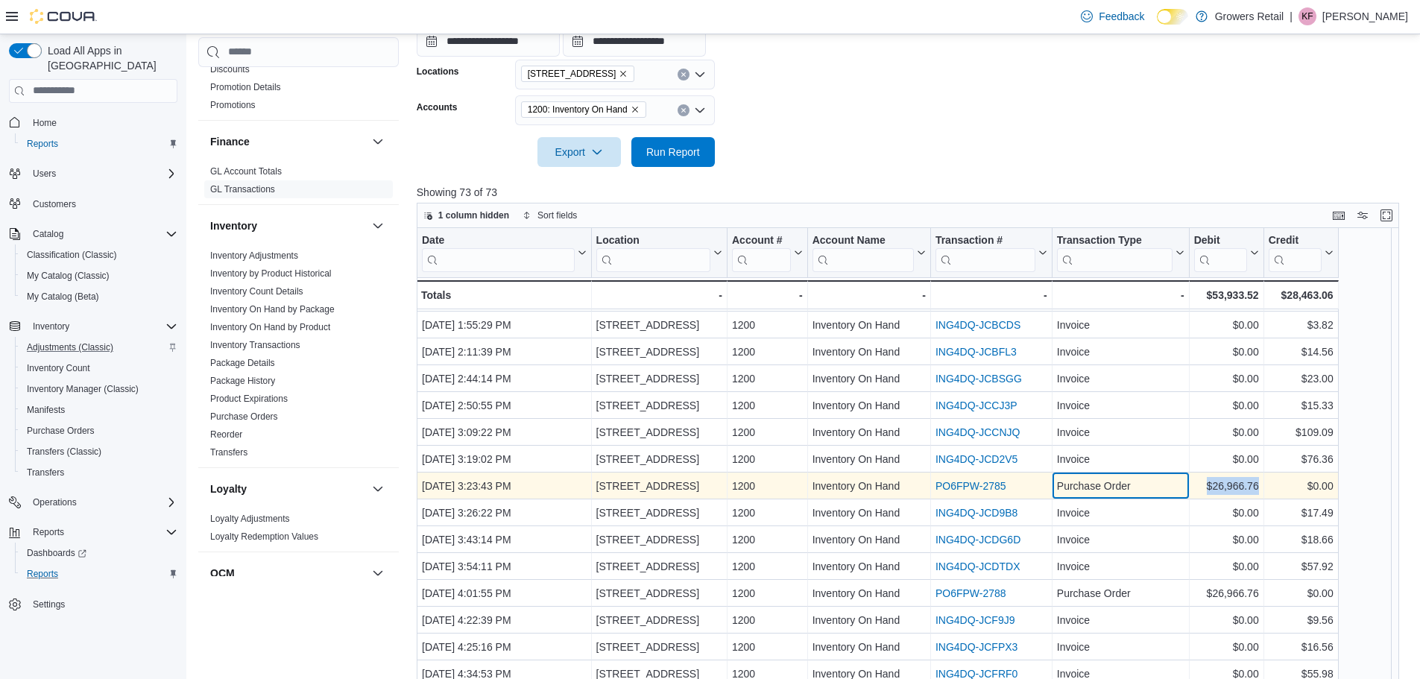
click at [1288, 491] on div "Sep 13, 2025, 3:23:43 PM - Date, column 1, row 27 492 Parliament Street - Locat…" at bounding box center [878, 486] width 922 height 27
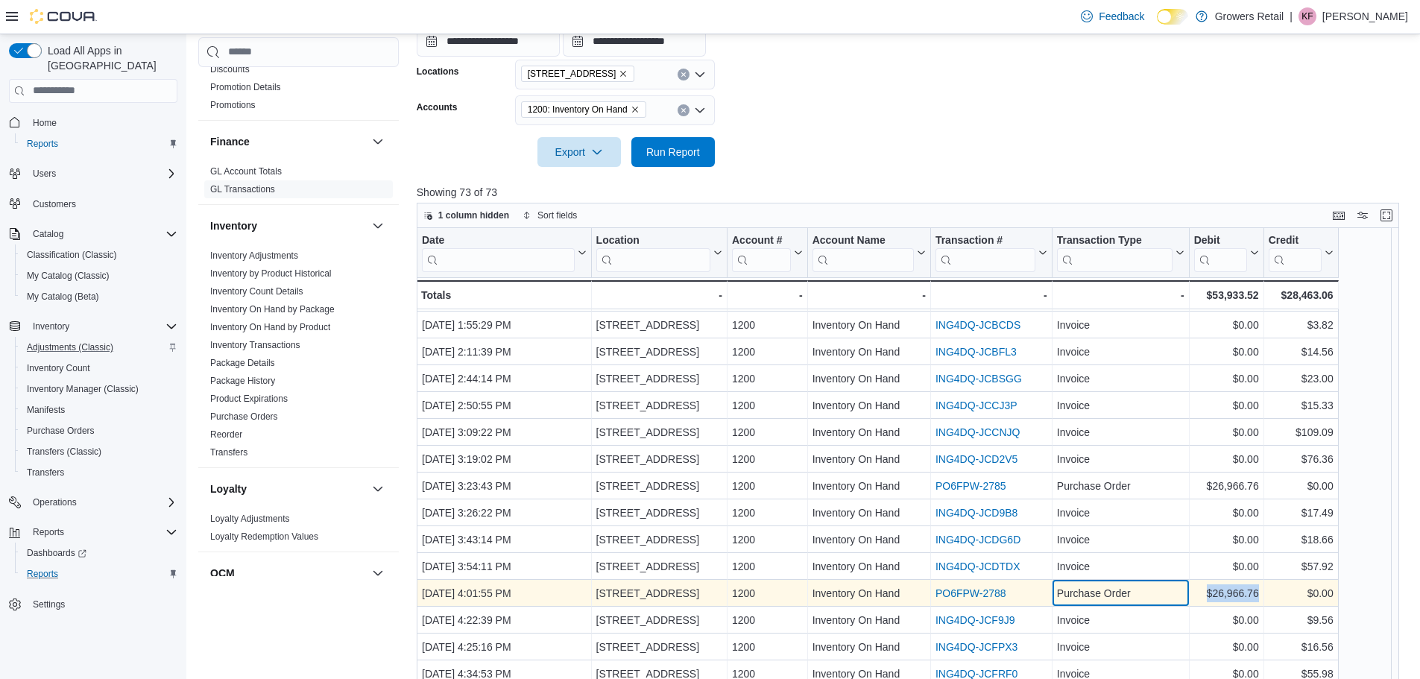
drag, startPoint x: 1276, startPoint y: 591, endPoint x: 1293, endPoint y: 587, distance: 16.8
click at [1293, 587] on div "Sep 13, 2025, 4:01:55 PM - Date, column 1, row 31 492 Parliament Street - Locat…" at bounding box center [878, 593] width 922 height 27
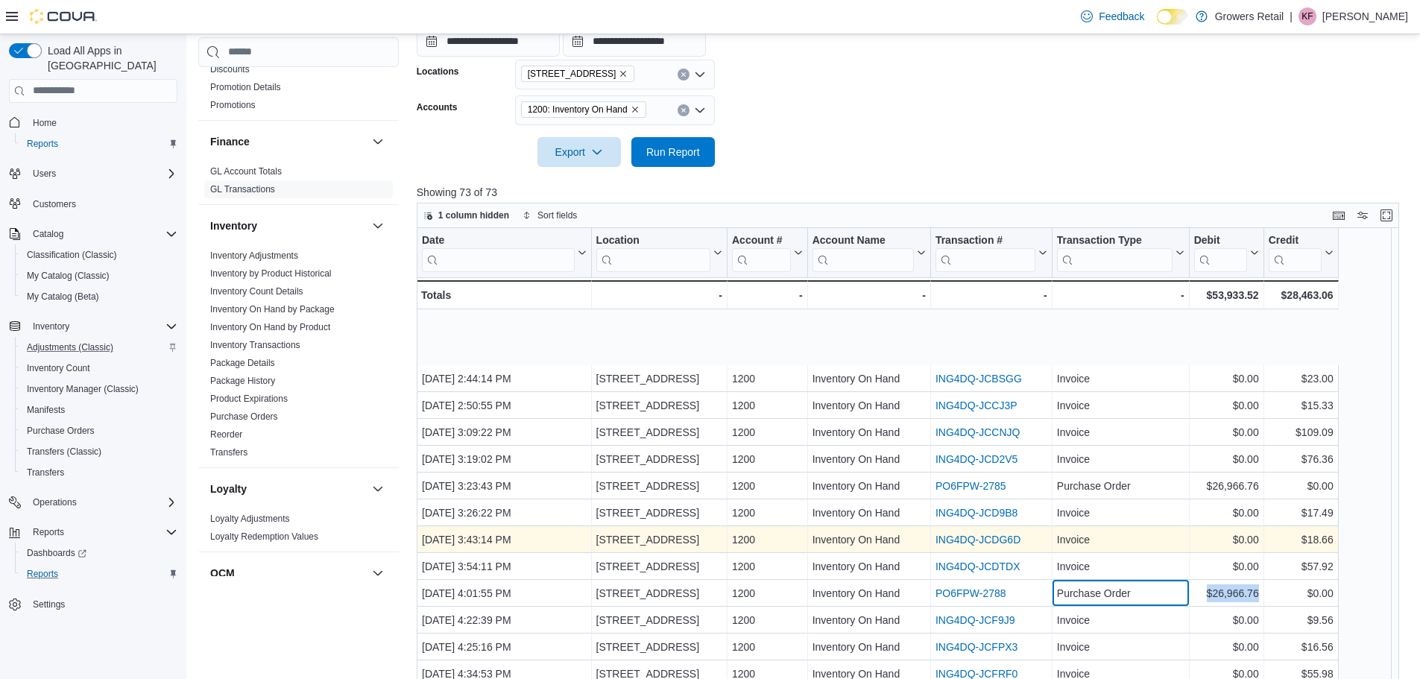
scroll to position [634, 0]
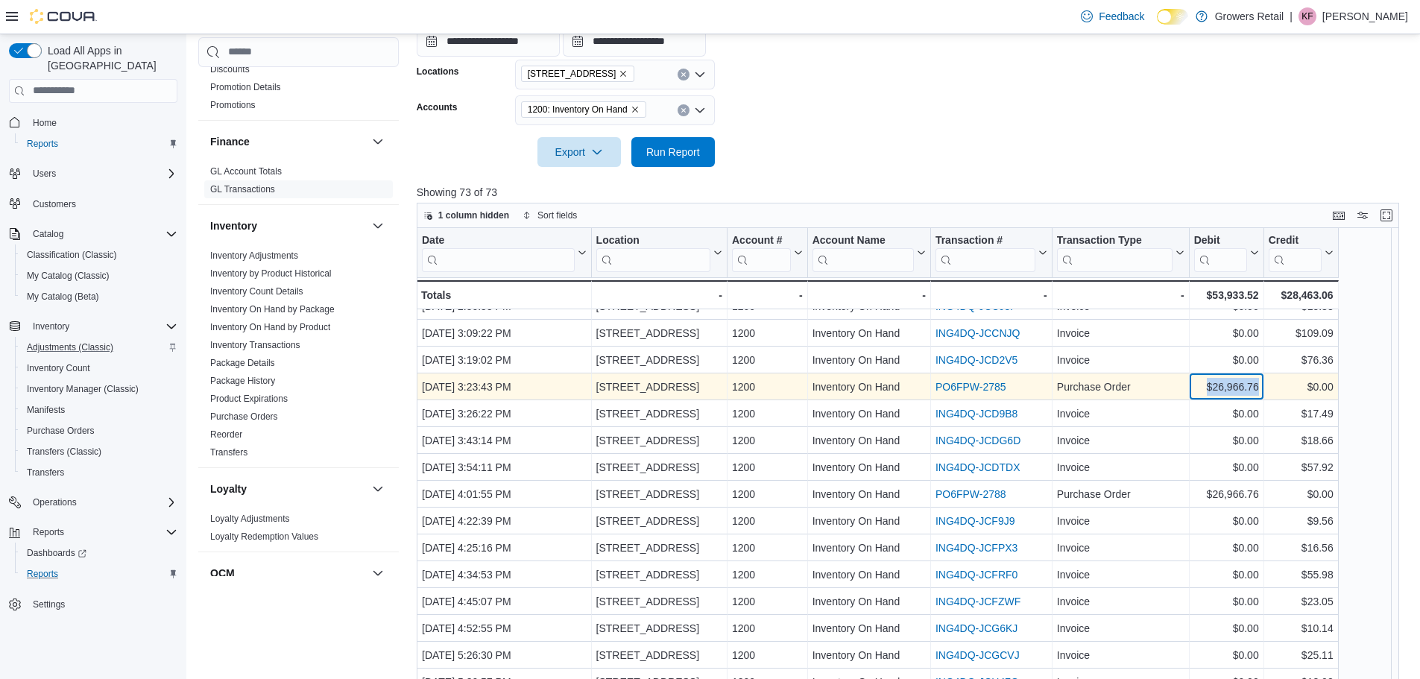
drag, startPoint x: 1191, startPoint y: 388, endPoint x: 1260, endPoint y: 391, distance: 69.4
click at [1260, 391] on div "$26,966.76 - Debit, column 7, row 27" at bounding box center [1226, 386] width 75 height 27
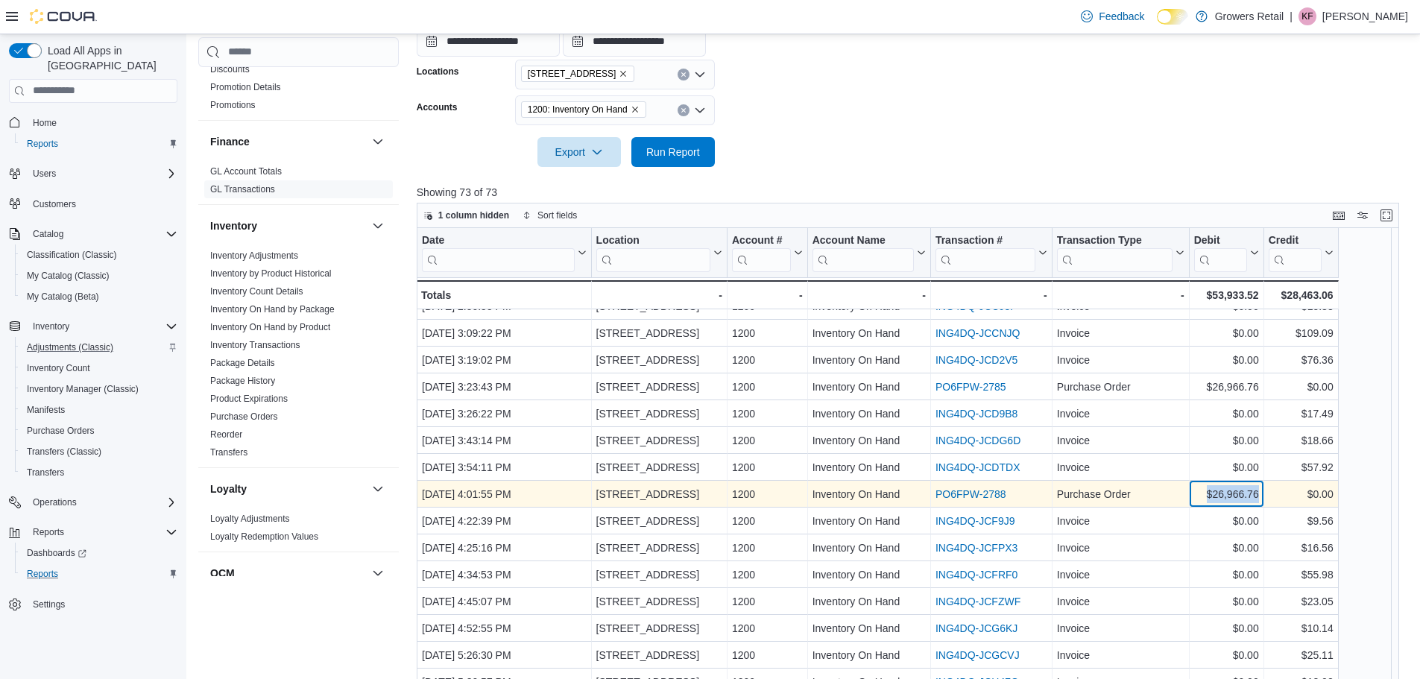
drag, startPoint x: 1194, startPoint y: 493, endPoint x: 1270, endPoint y: 494, distance: 76.0
click at [1270, 494] on div "Sep 13, 2025, 4:01:55 PM - Date, column 1, row 31 492 Parliament Street - Locat…" at bounding box center [878, 494] width 922 height 27
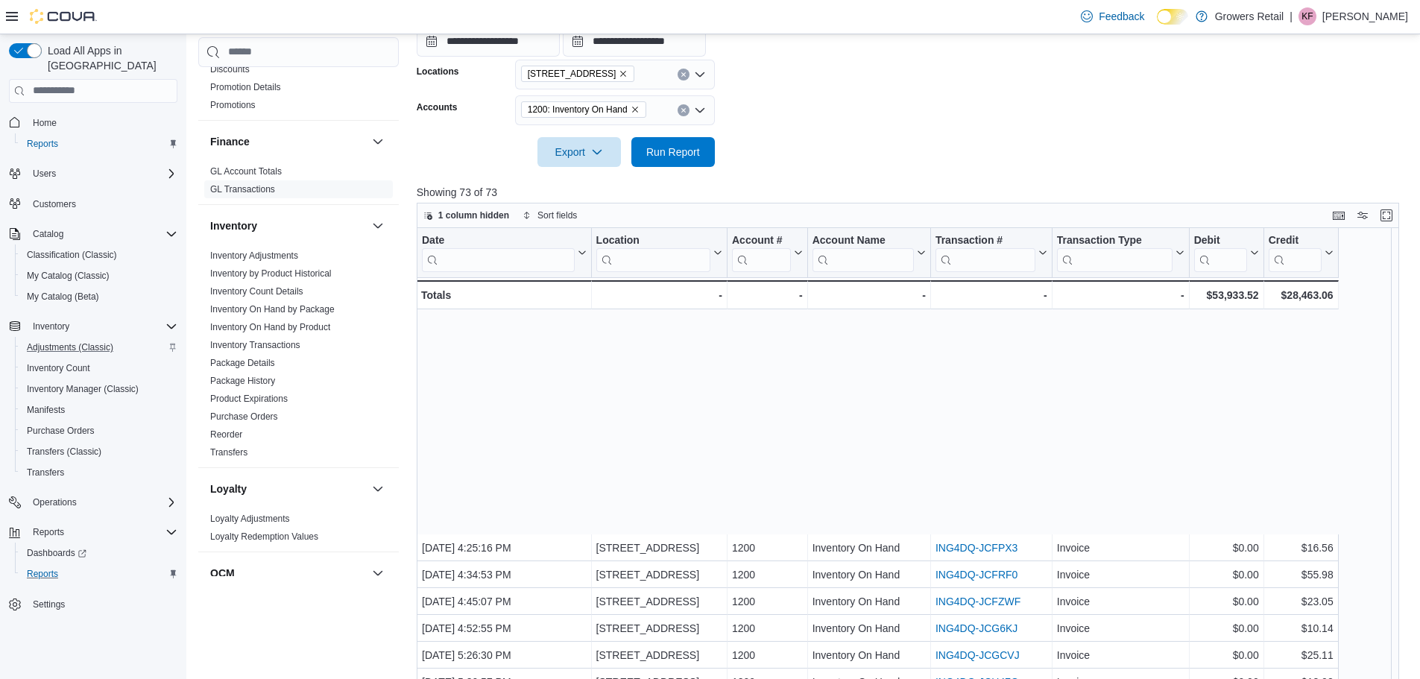
scroll to position [932, 0]
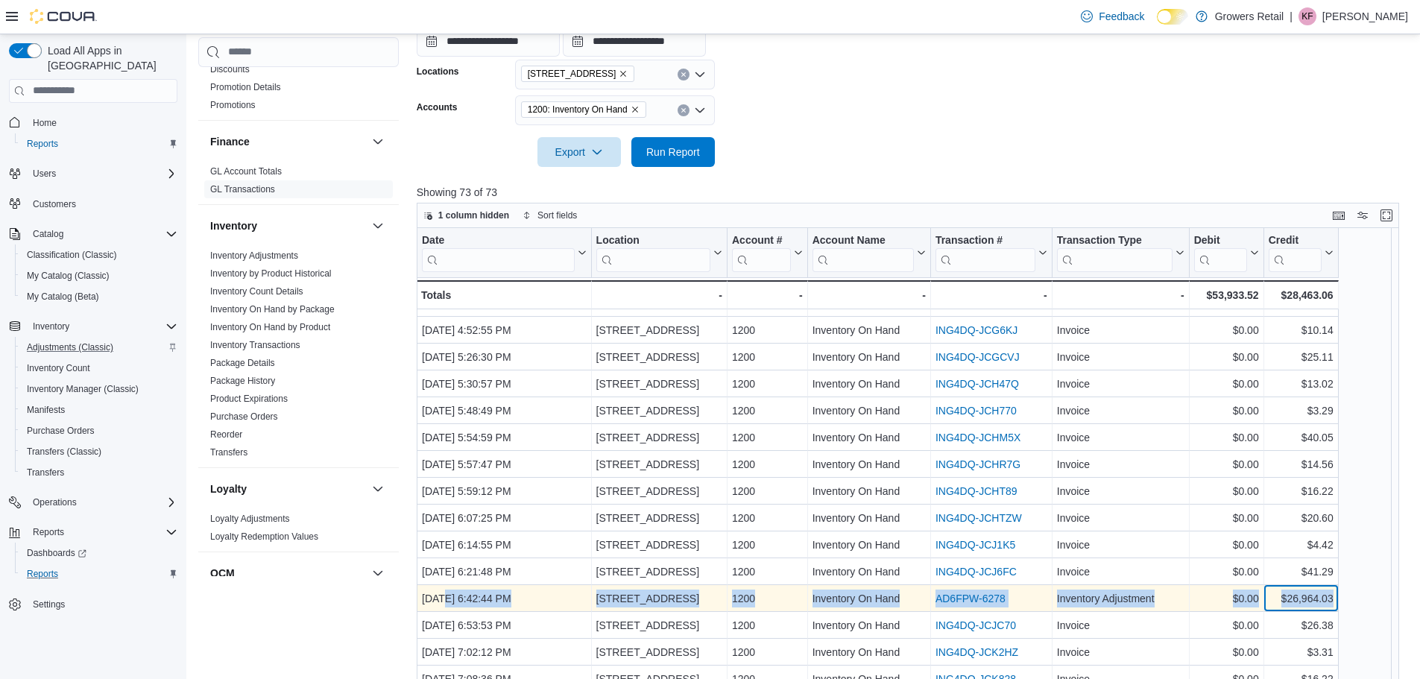
drag, startPoint x: 1336, startPoint y: 593, endPoint x: 447, endPoint y: 593, distance: 888.6
click at [447, 593] on div "Sep 13, 2025, 6:42:44 PM - Date, column 1, row 46 492 Parliament Street - Locat…" at bounding box center [878, 598] width 922 height 27
